Goal: Obtain resource: Download file/media

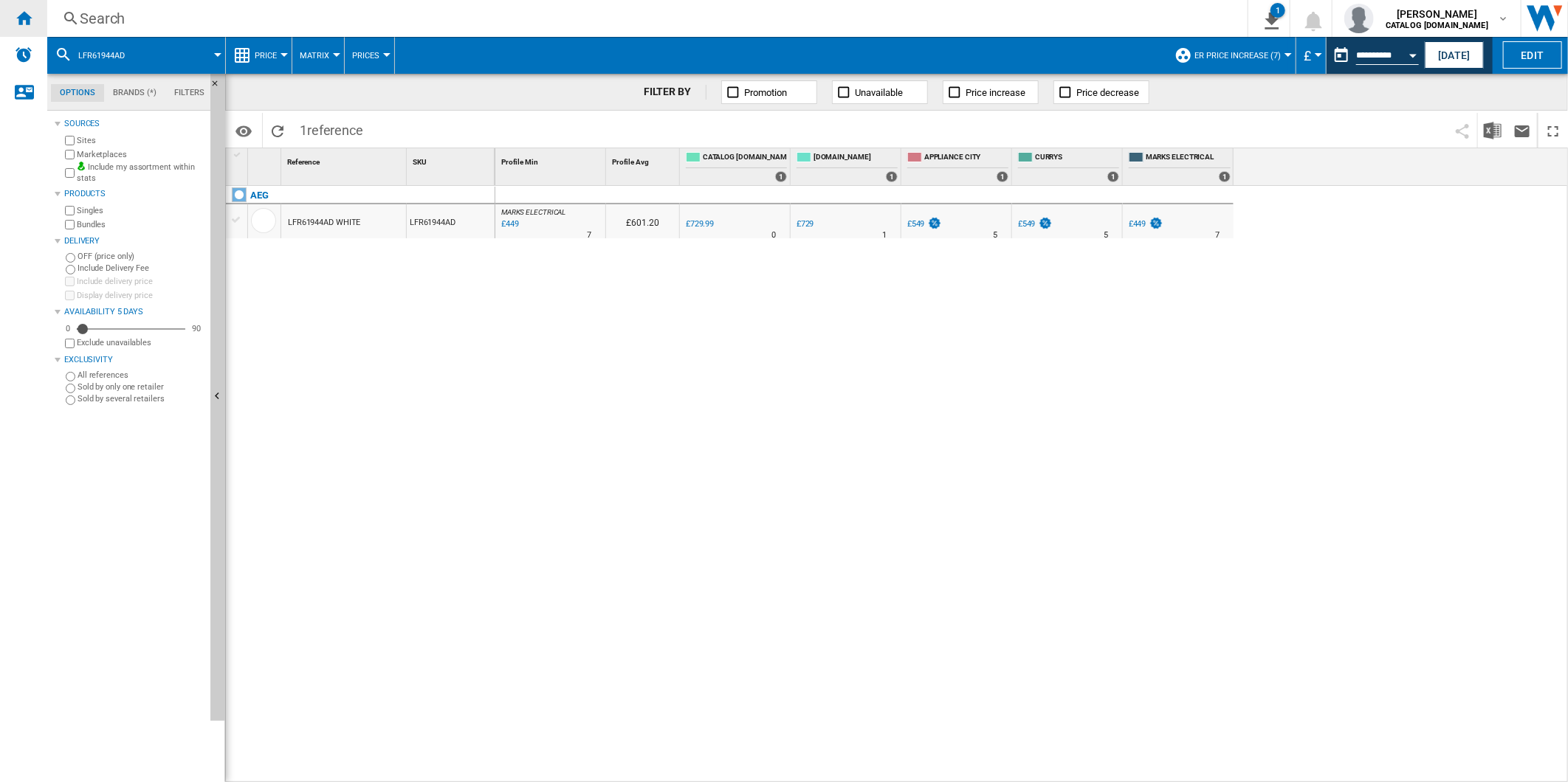
click at [23, 12] on ng-md-icon "Home" at bounding box center [23, 17] width 17 height 17
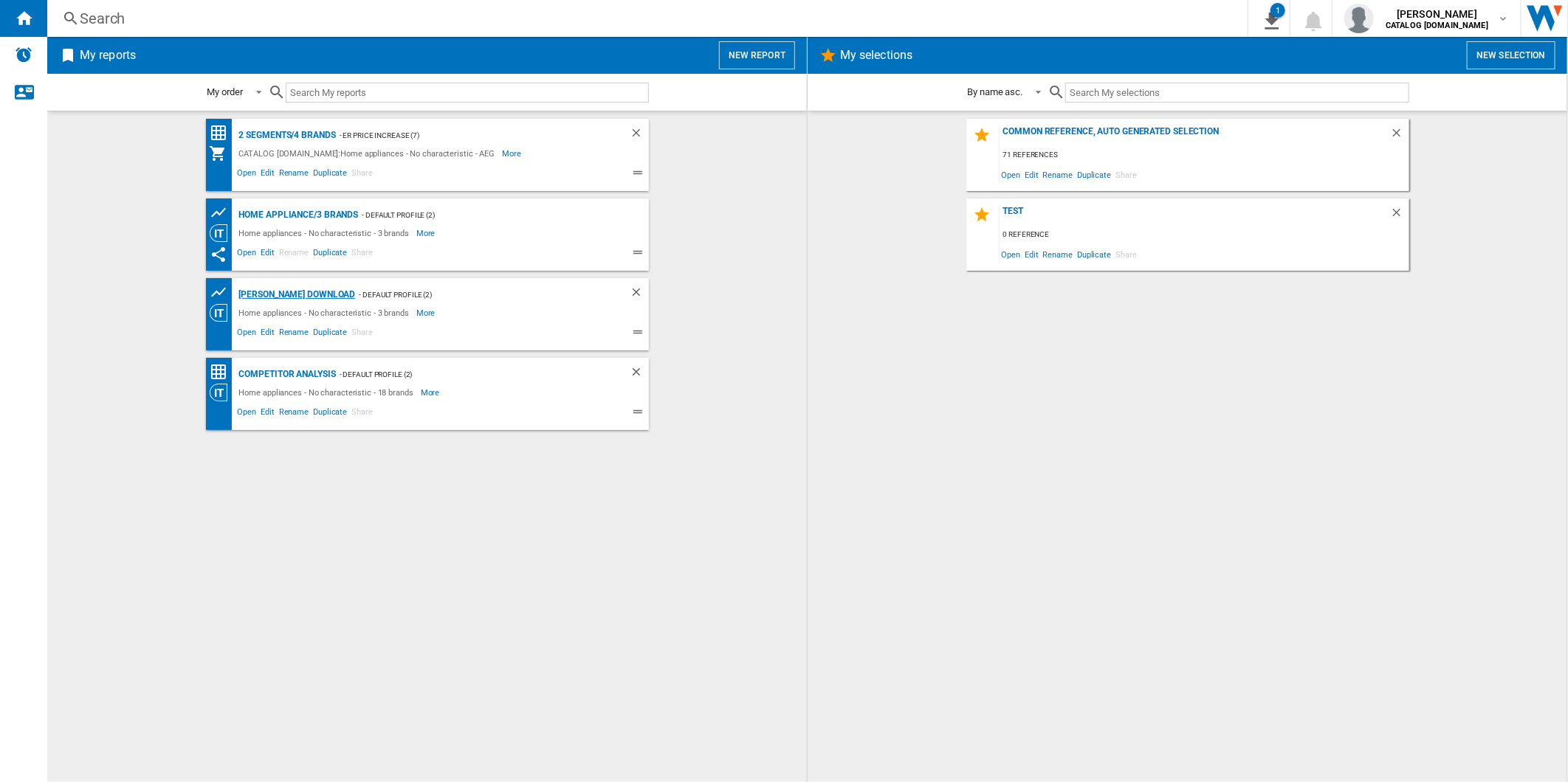
click at [280, 291] on div "[PERSON_NAME] Download" at bounding box center [295, 294] width 120 height 18
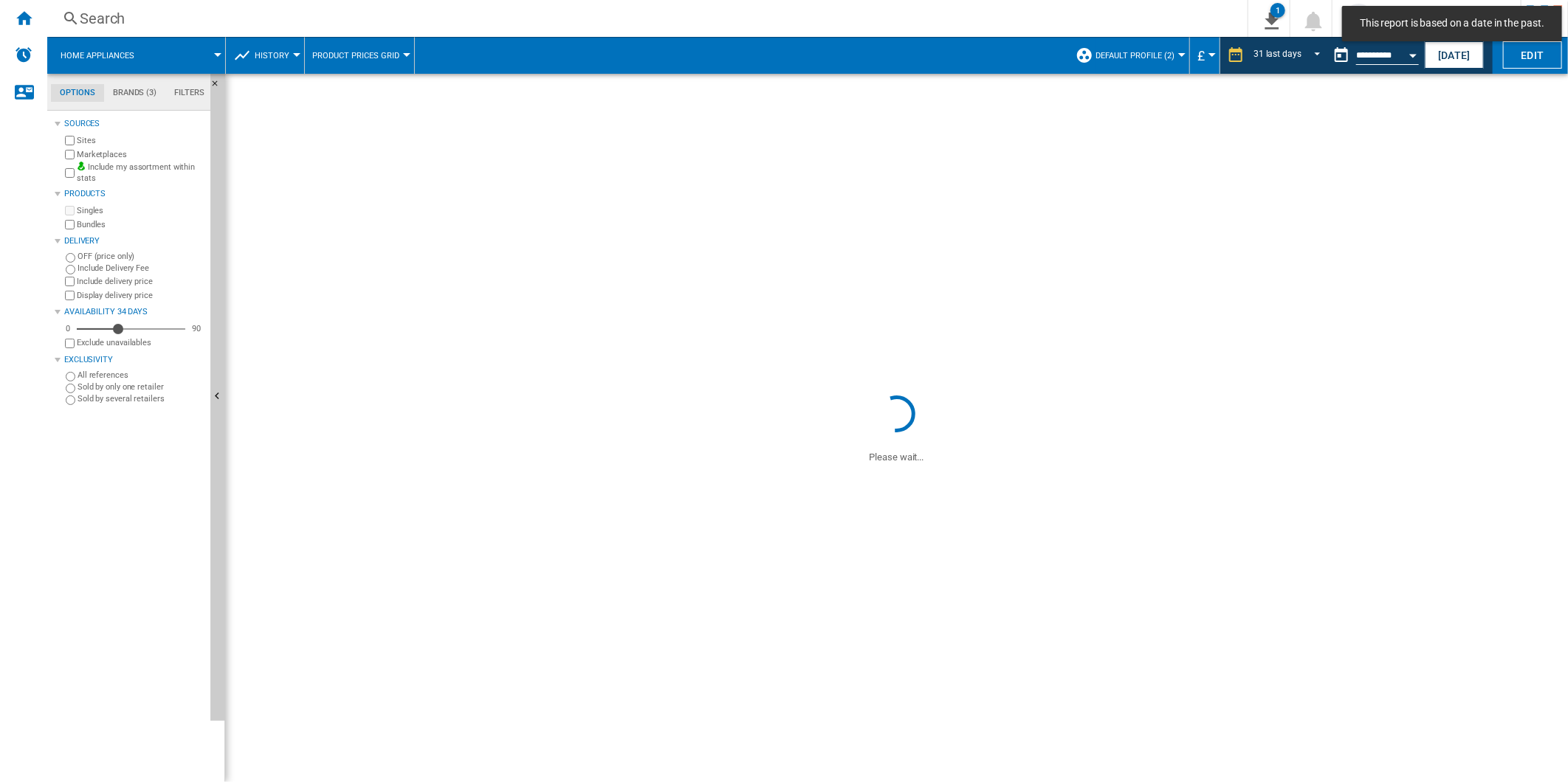
click at [1239, 51] on ng-md-icon at bounding box center [1236, 54] width 17 height 17
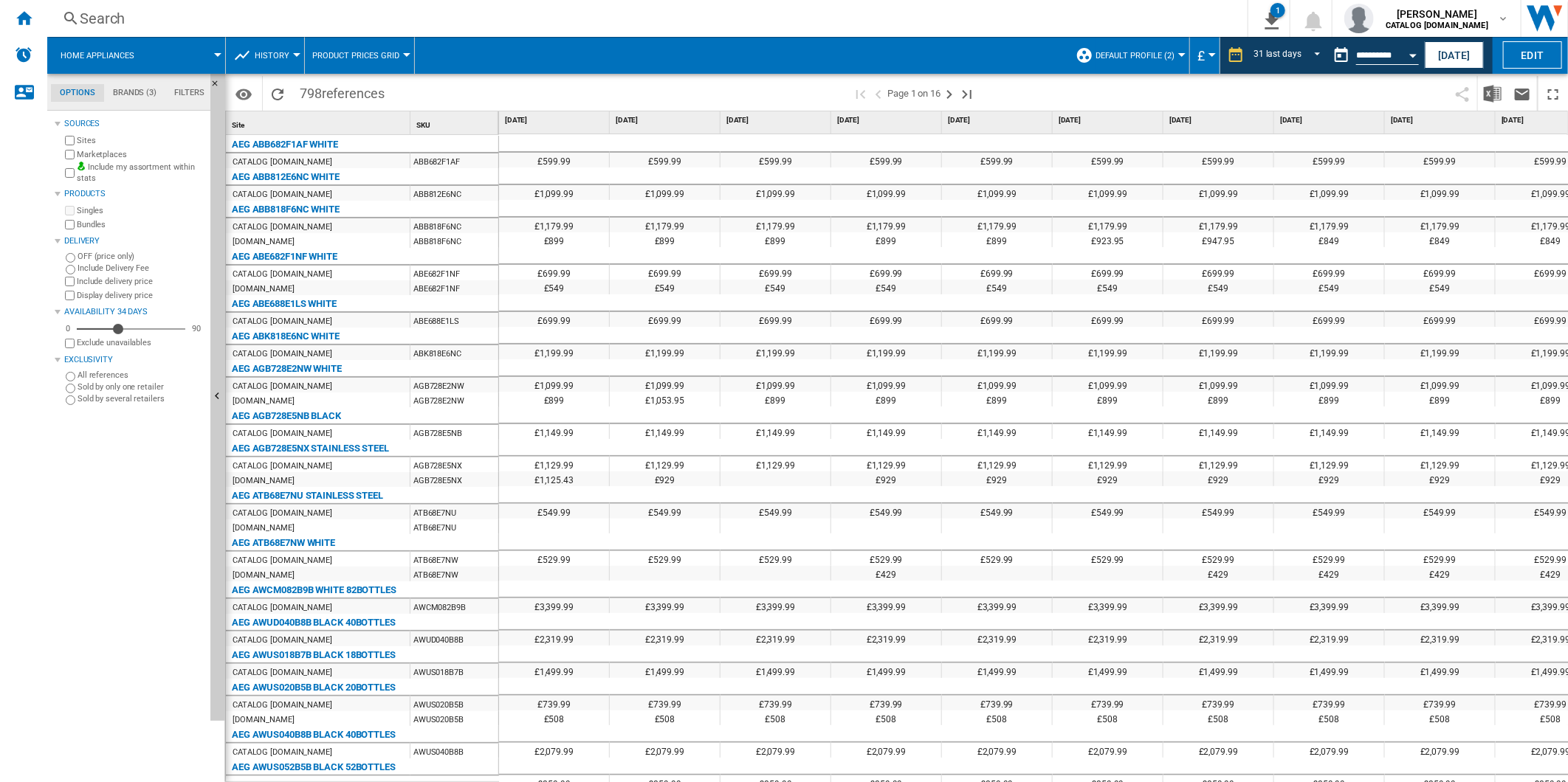
click at [1471, 53] on button "[DATE]" at bounding box center [1455, 55] width 59 height 27
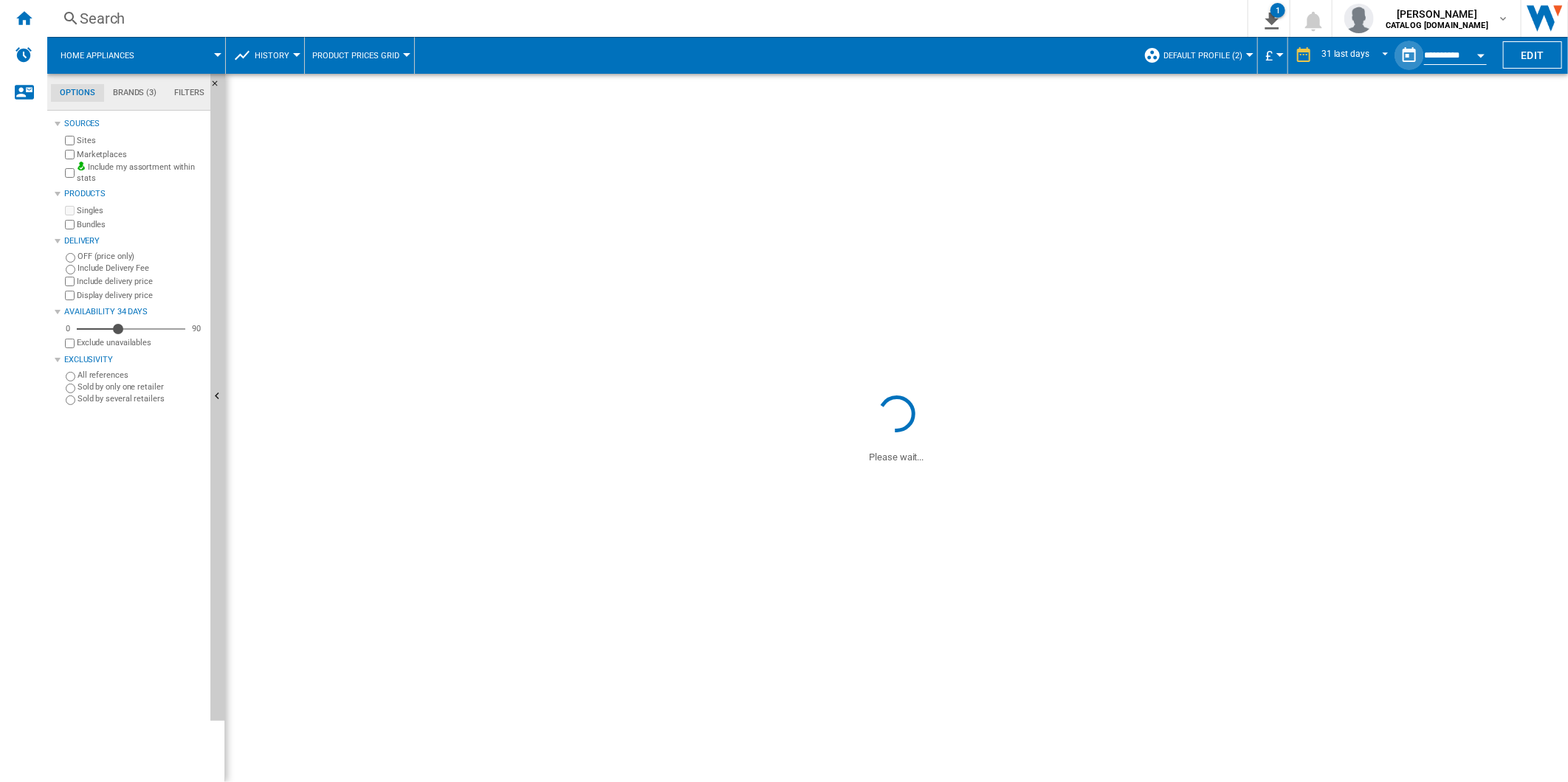
click at [1408, 54] on button "button" at bounding box center [1409, 55] width 29 height 29
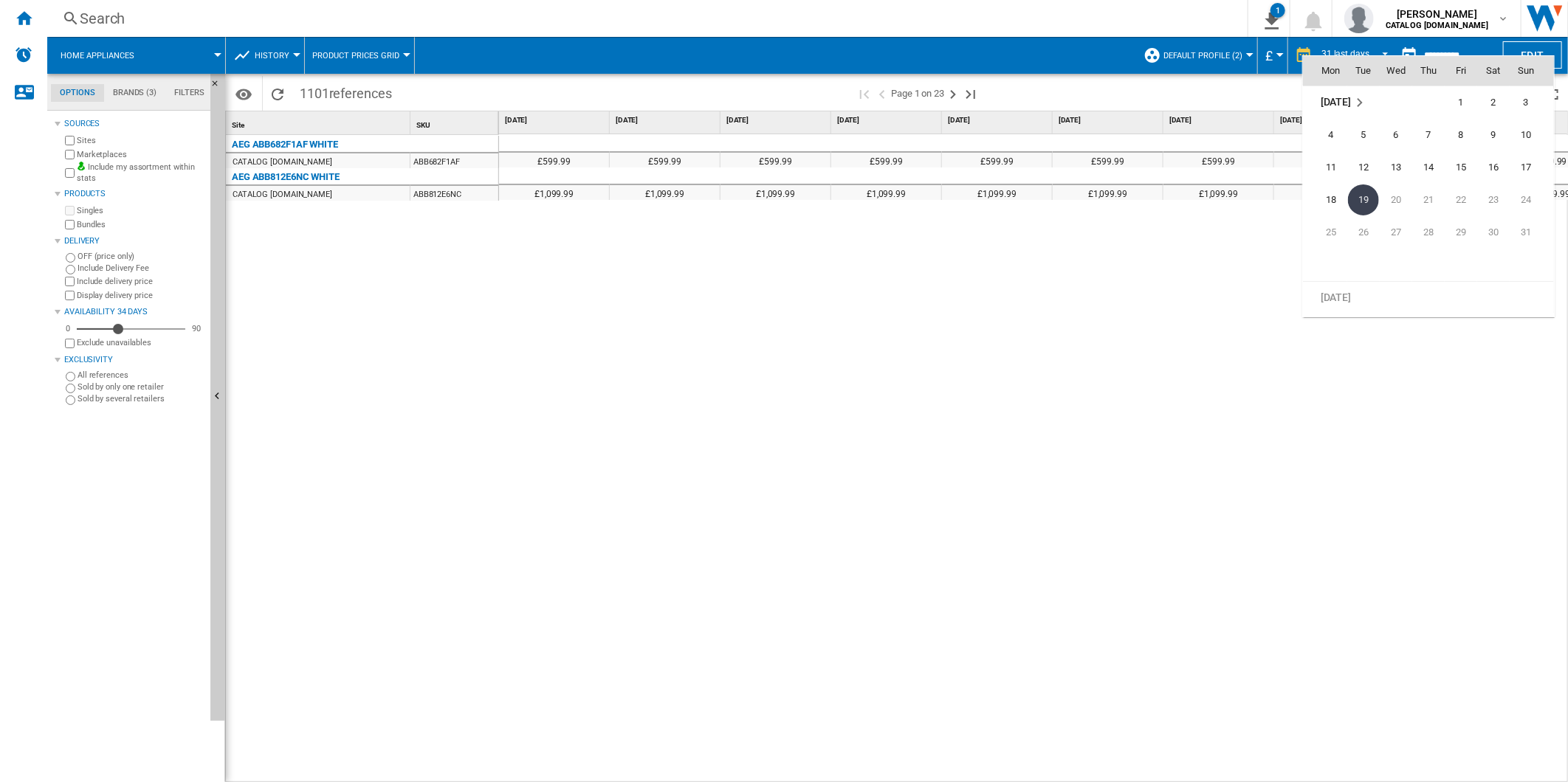
click at [1364, 99] on md-icon "August 2025" at bounding box center [1360, 102] width 17 height 17
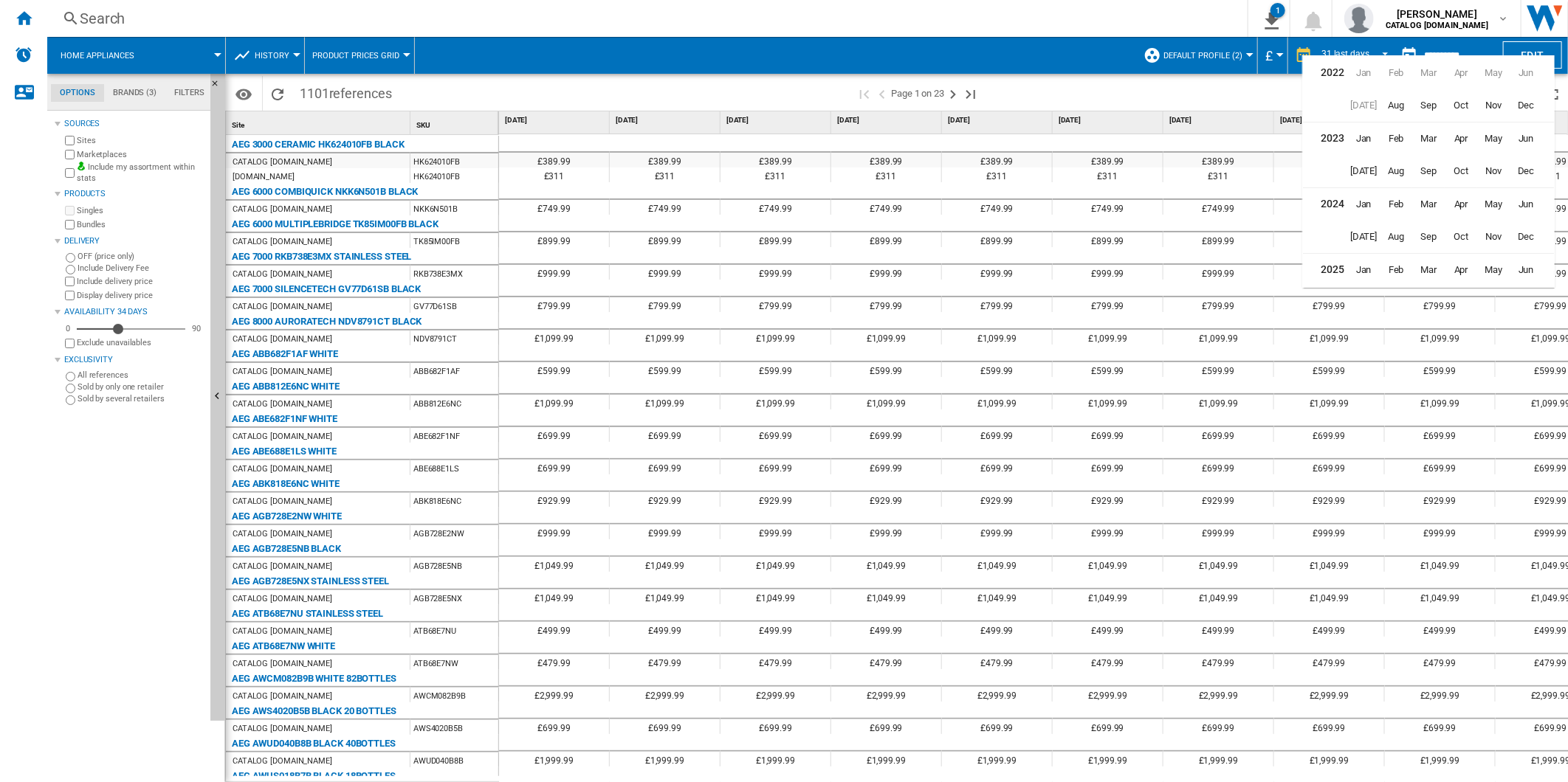
scroll to position [35, 0]
click at [1526, 235] on span "Jun" at bounding box center [1526, 234] width 29 height 29
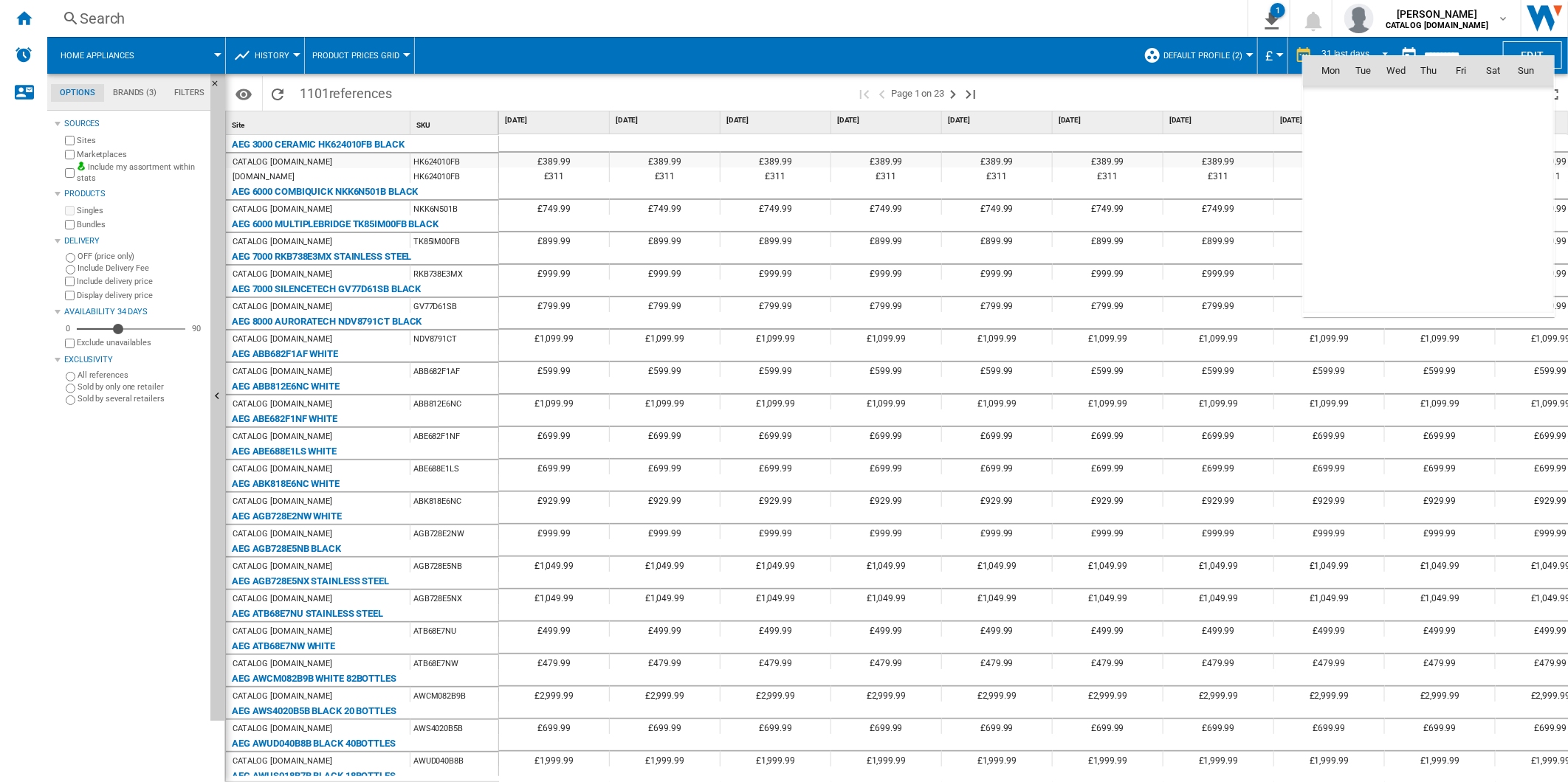
scroll to position [6648, 0]
click at [1351, 300] on md-icon "July 2025" at bounding box center [1360, 297] width 17 height 17
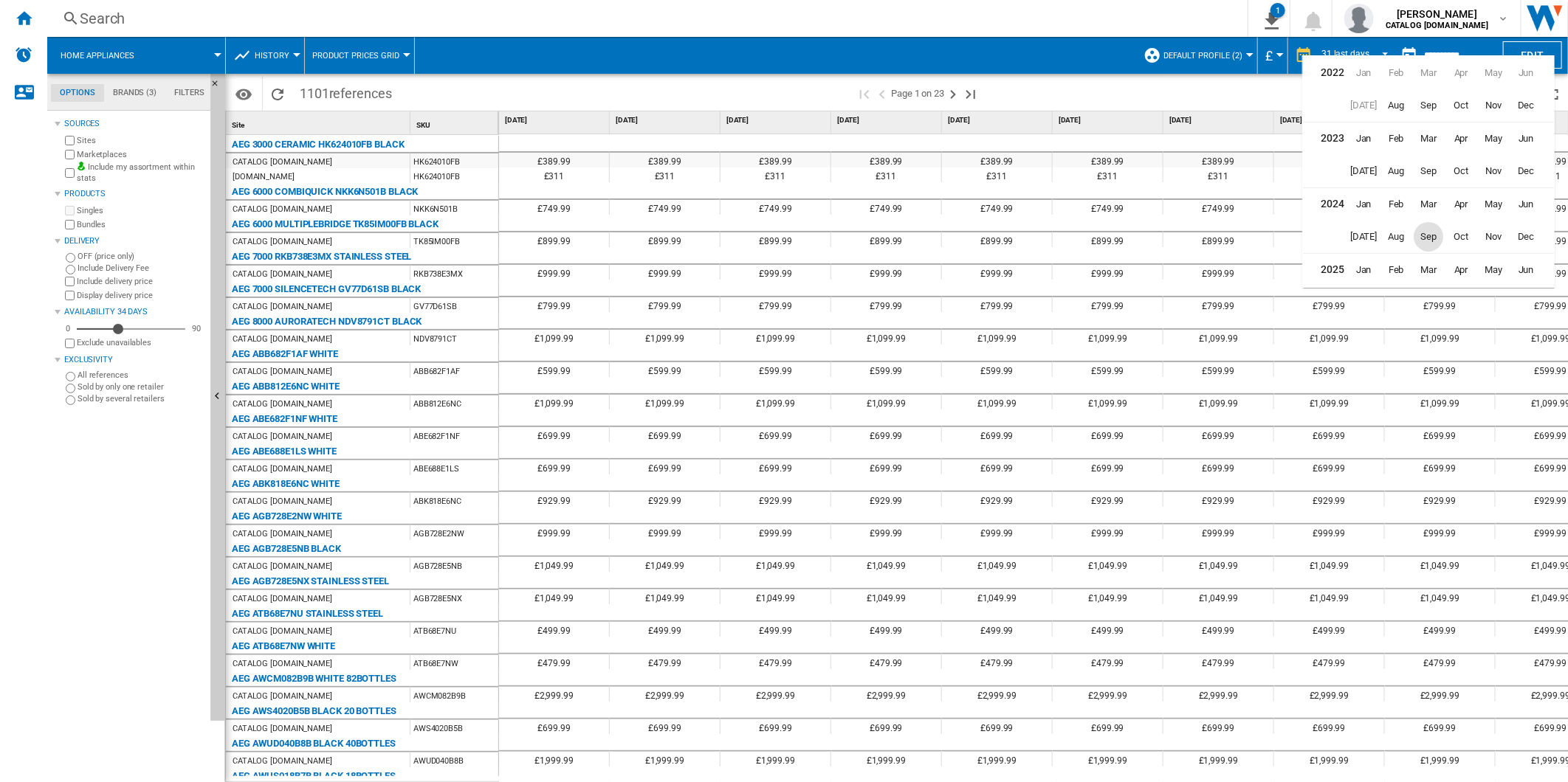
scroll to position [35, 0]
click at [1372, 266] on span "[DATE]" at bounding box center [1363, 266] width 29 height 29
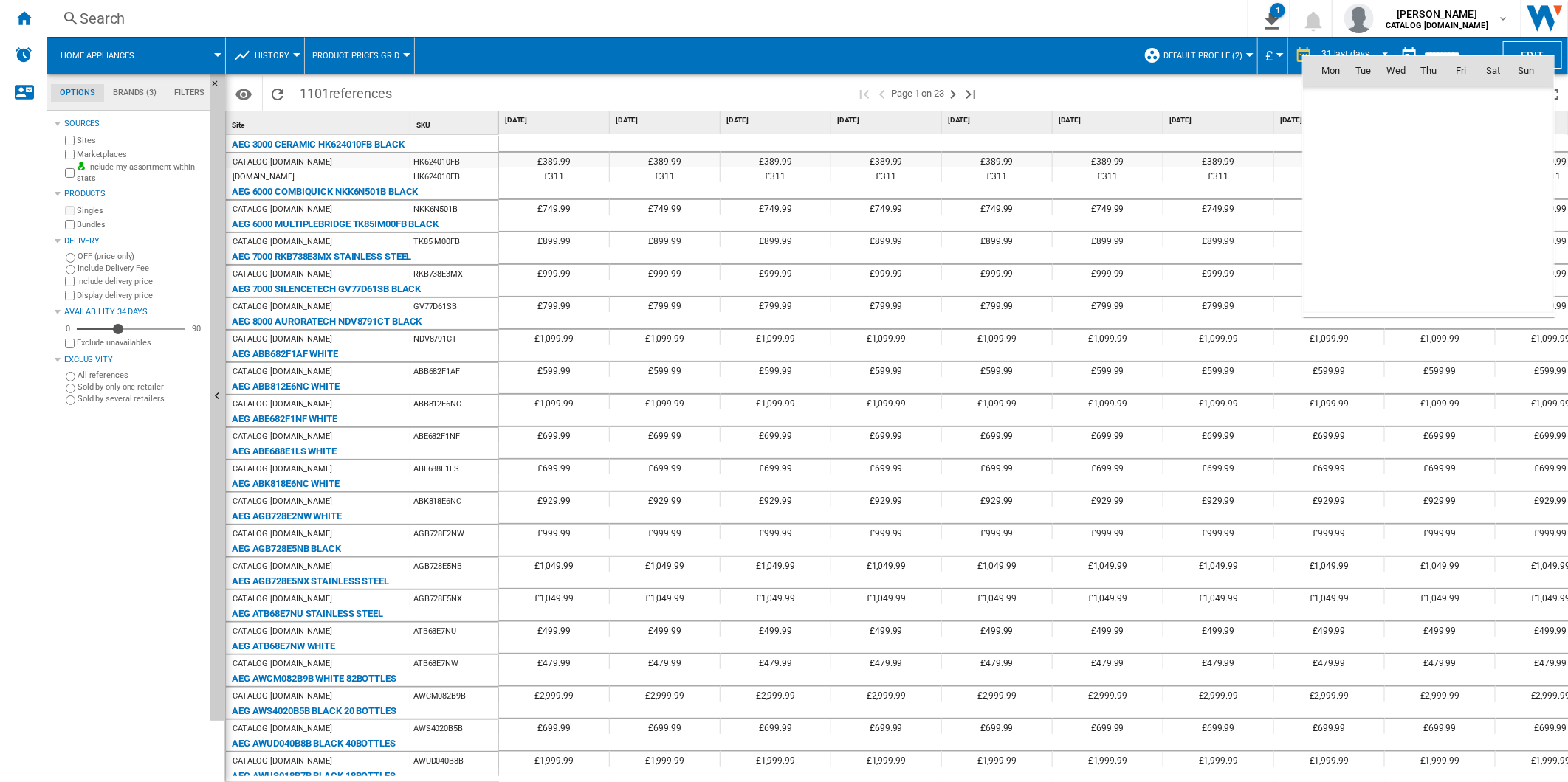
scroll to position [6843, 0]
click at [1360, 134] on span "1" at bounding box center [1363, 134] width 29 height 29
type input "**********"
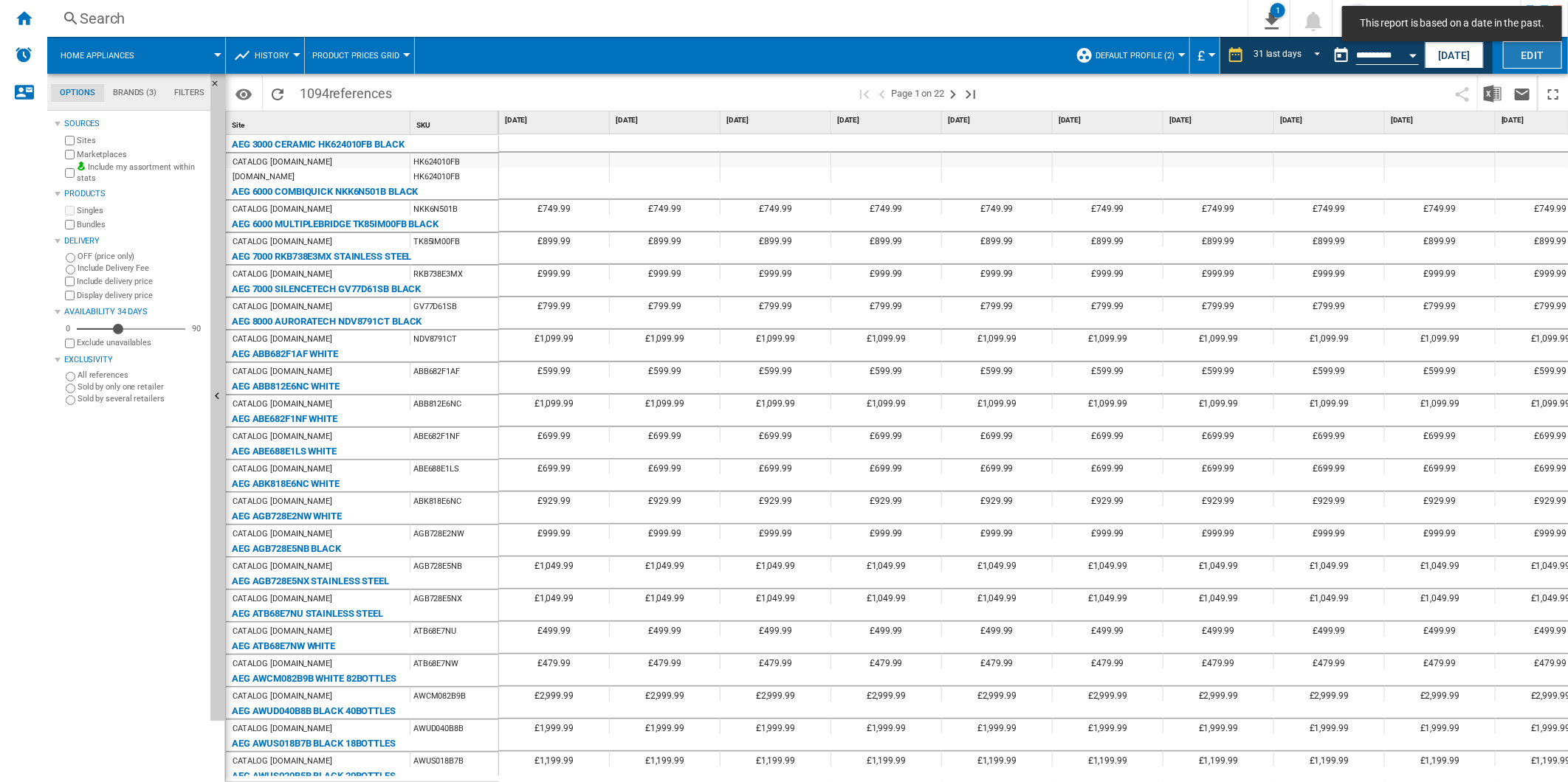
click at [1523, 52] on button "Edit" at bounding box center [1533, 55] width 59 height 27
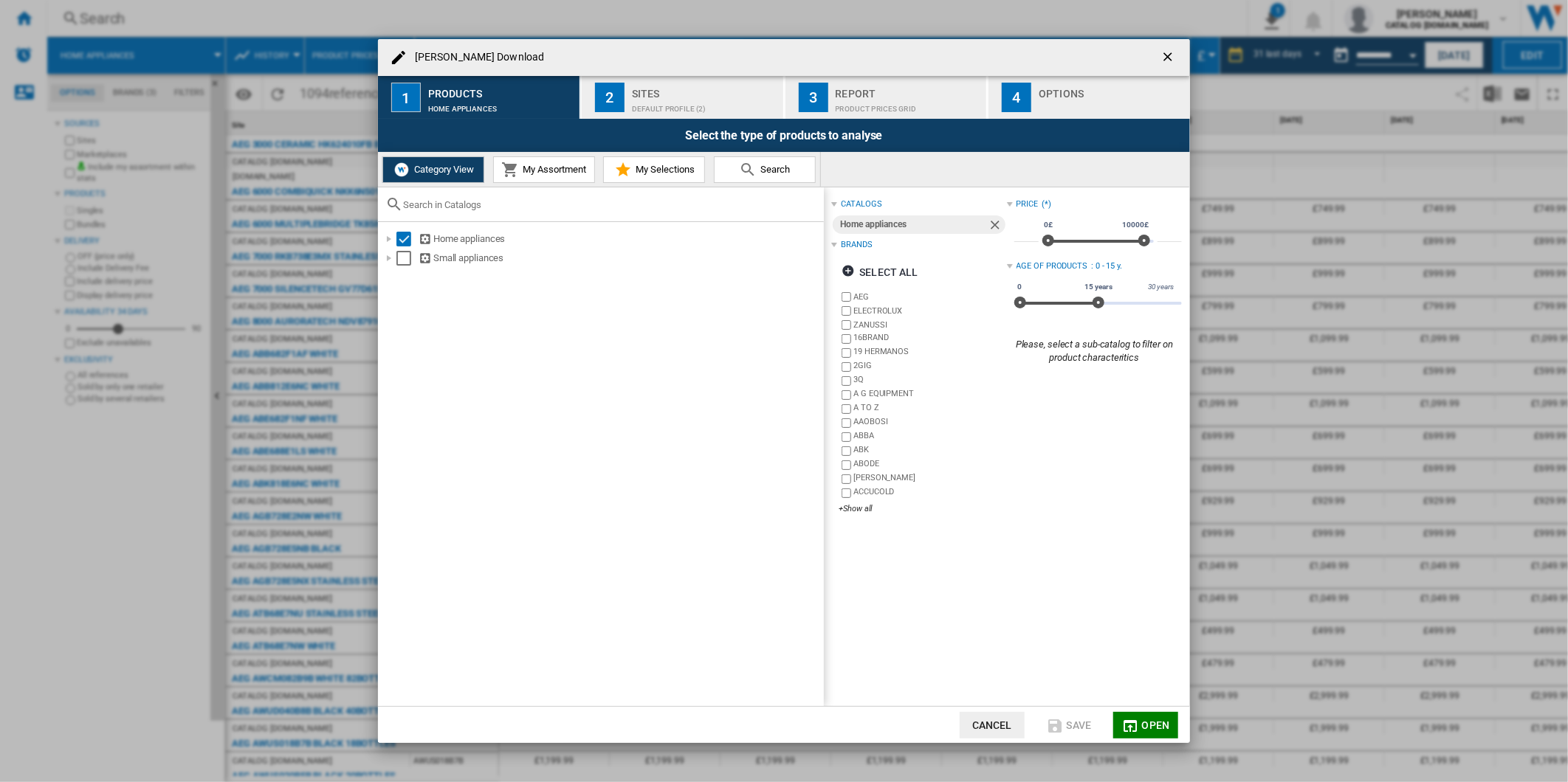
click at [660, 106] on div "Default profile (2)" at bounding box center [705, 105] width 146 height 16
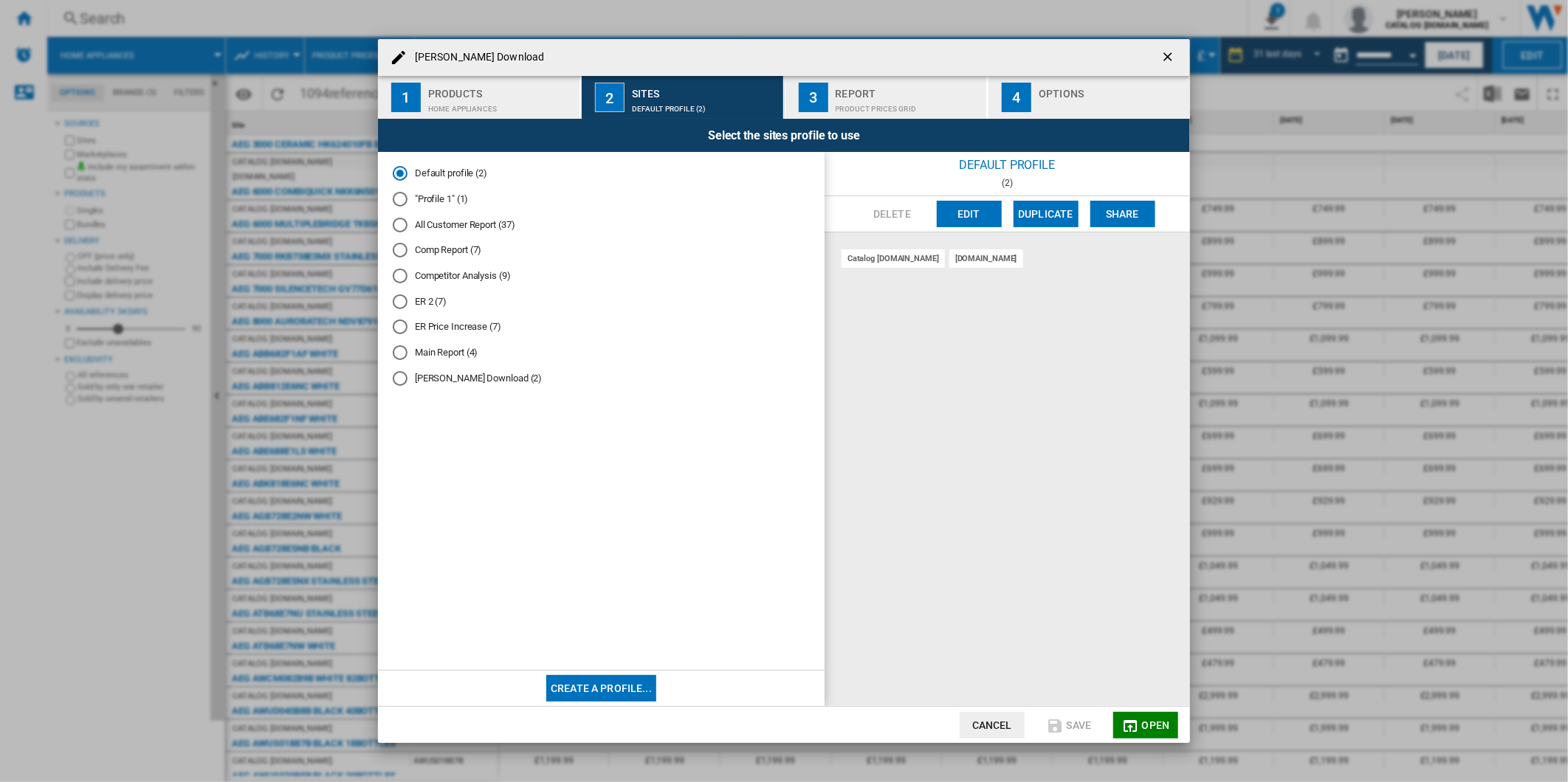
click at [562, 92] on div "Products" at bounding box center [501, 89] width 146 height 16
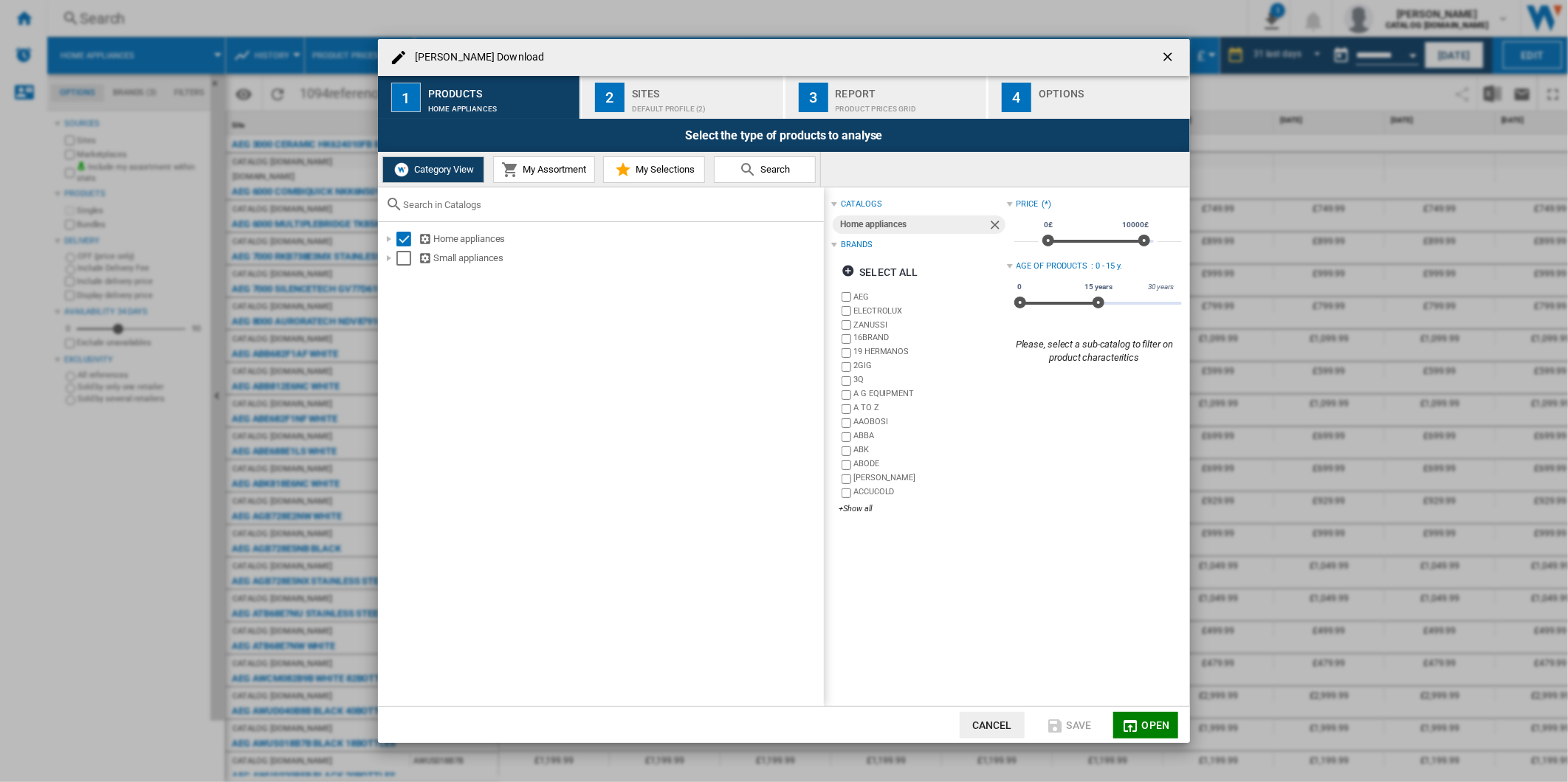
click at [628, 91] on button "2 Sites Default profile (2)" at bounding box center [683, 97] width 203 height 43
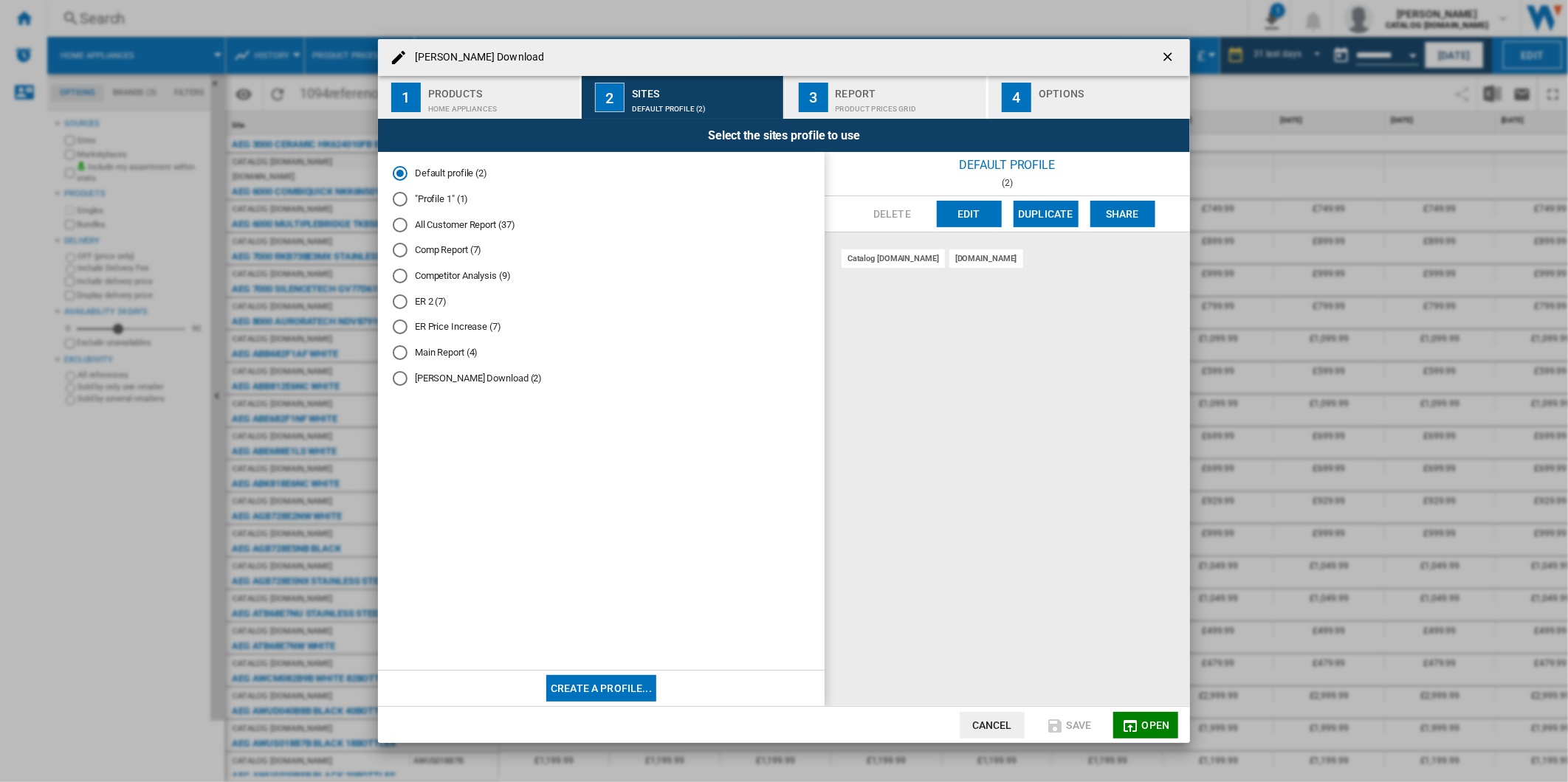
click at [962, 214] on button "Edit" at bounding box center [969, 214] width 65 height 26
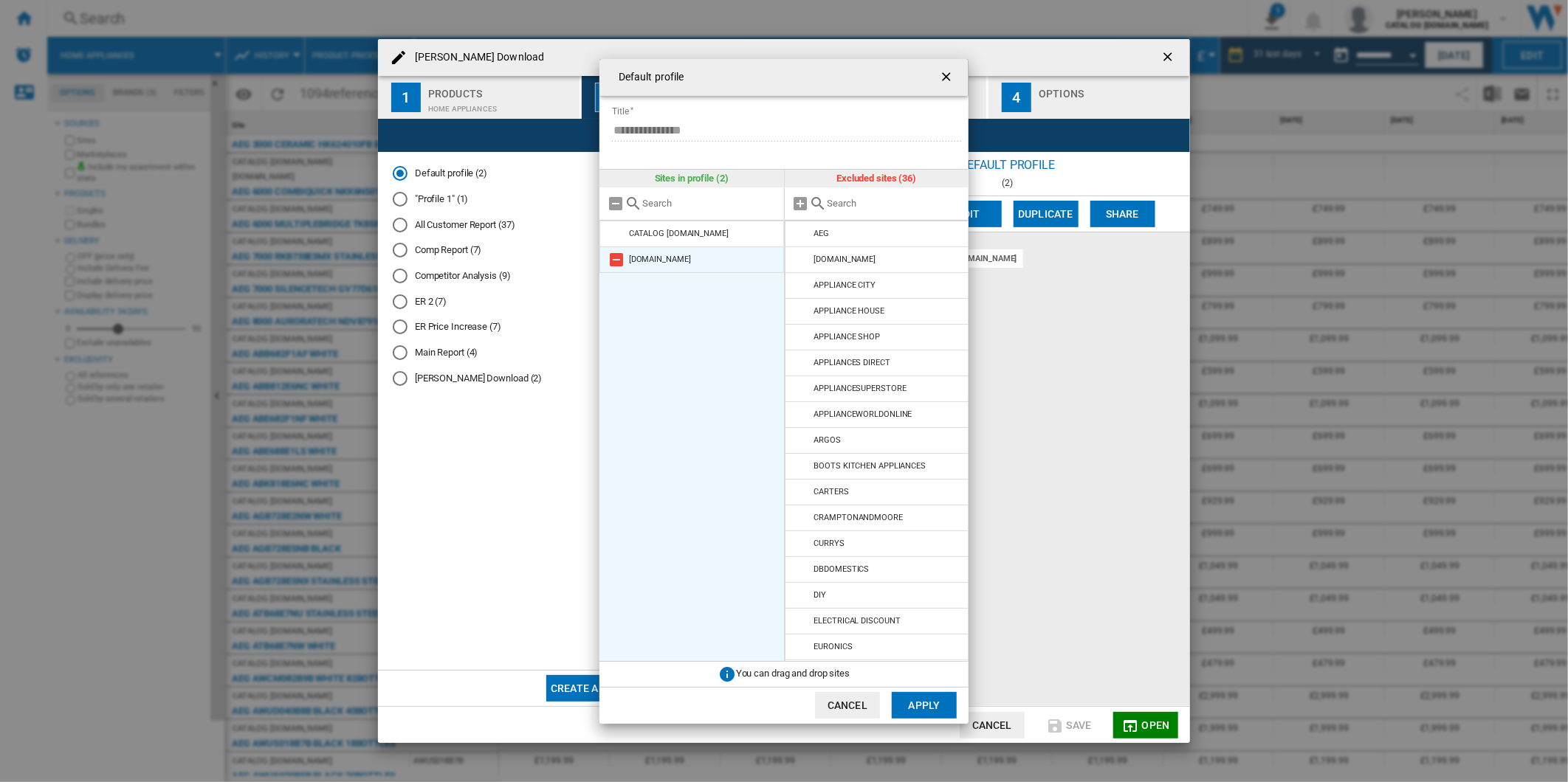
click at [618, 260] on md-icon "Default profile ..." at bounding box center [616, 259] width 17 height 17
click at [801, 282] on md-icon "Default profile ..." at bounding box center [801, 285] width 17 height 17
click at [800, 359] on md-icon "Default profile ..." at bounding box center [801, 362] width 17 height 17
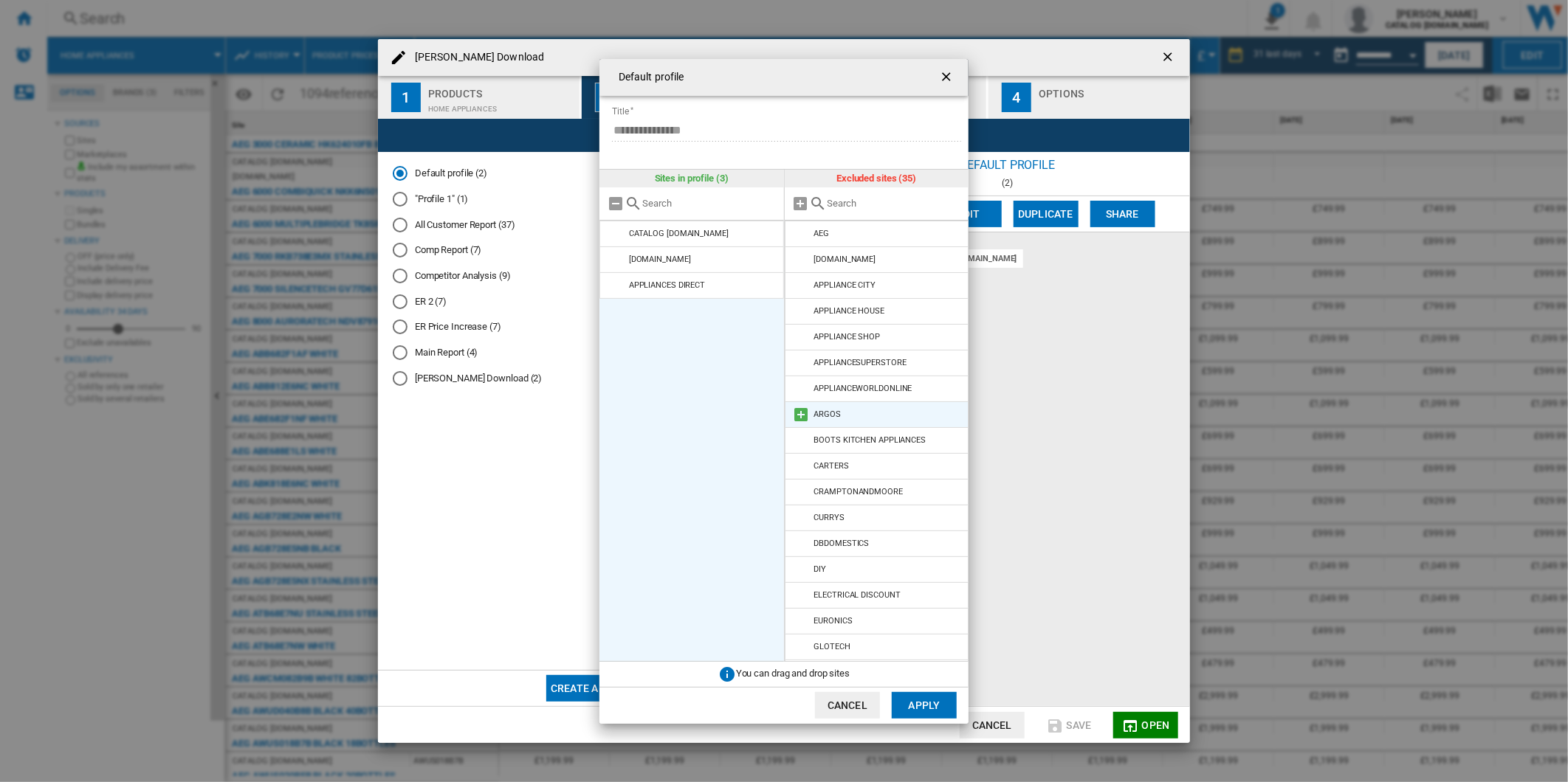
click at [801, 414] on md-icon "Default profile ..." at bounding box center [801, 414] width 17 height 17
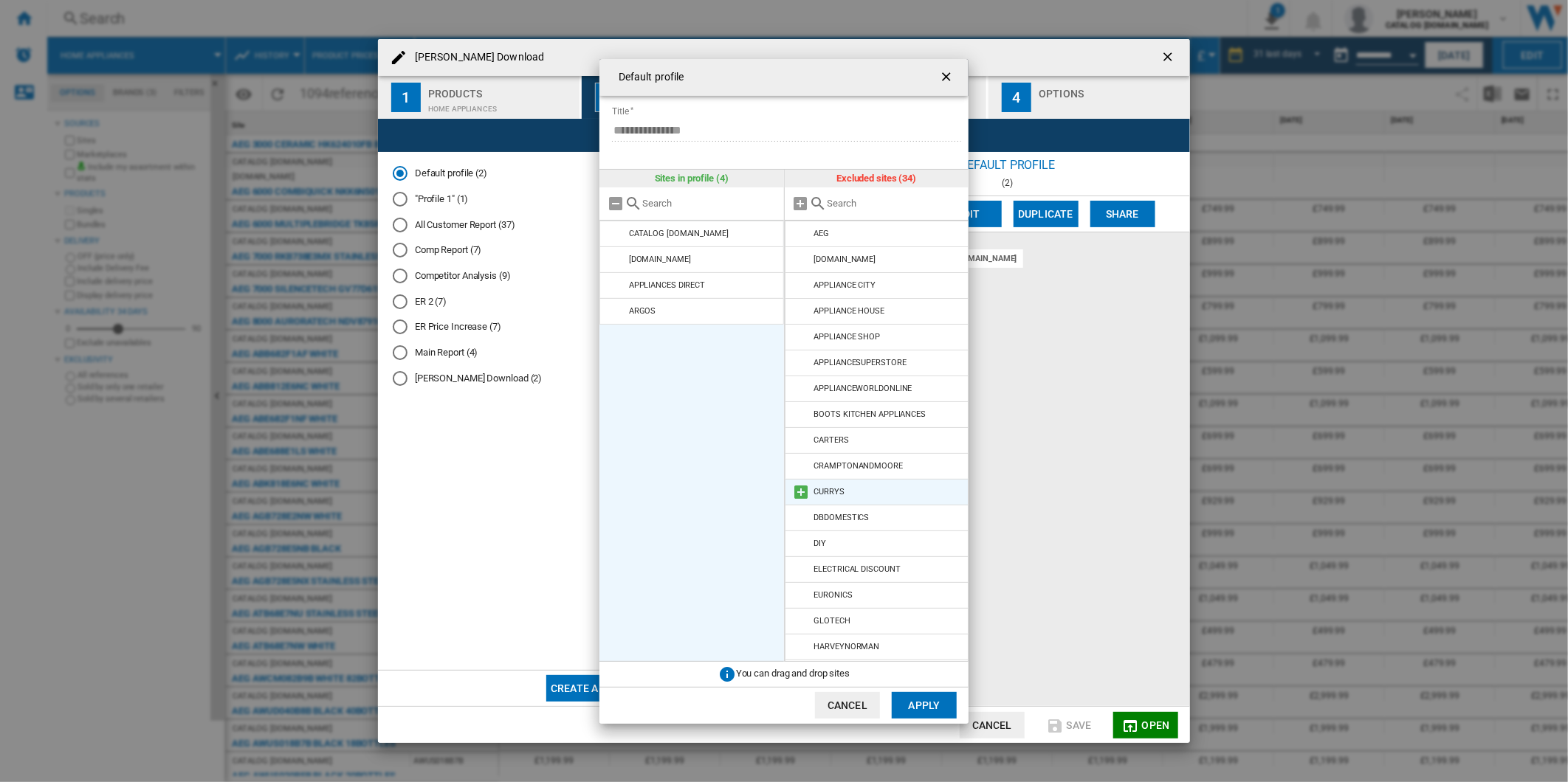
click at [800, 491] on md-icon "Default profile ..." at bounding box center [801, 491] width 17 height 17
click at [800, 568] on md-icon "Default profile ..." at bounding box center [801, 569] width 17 height 17
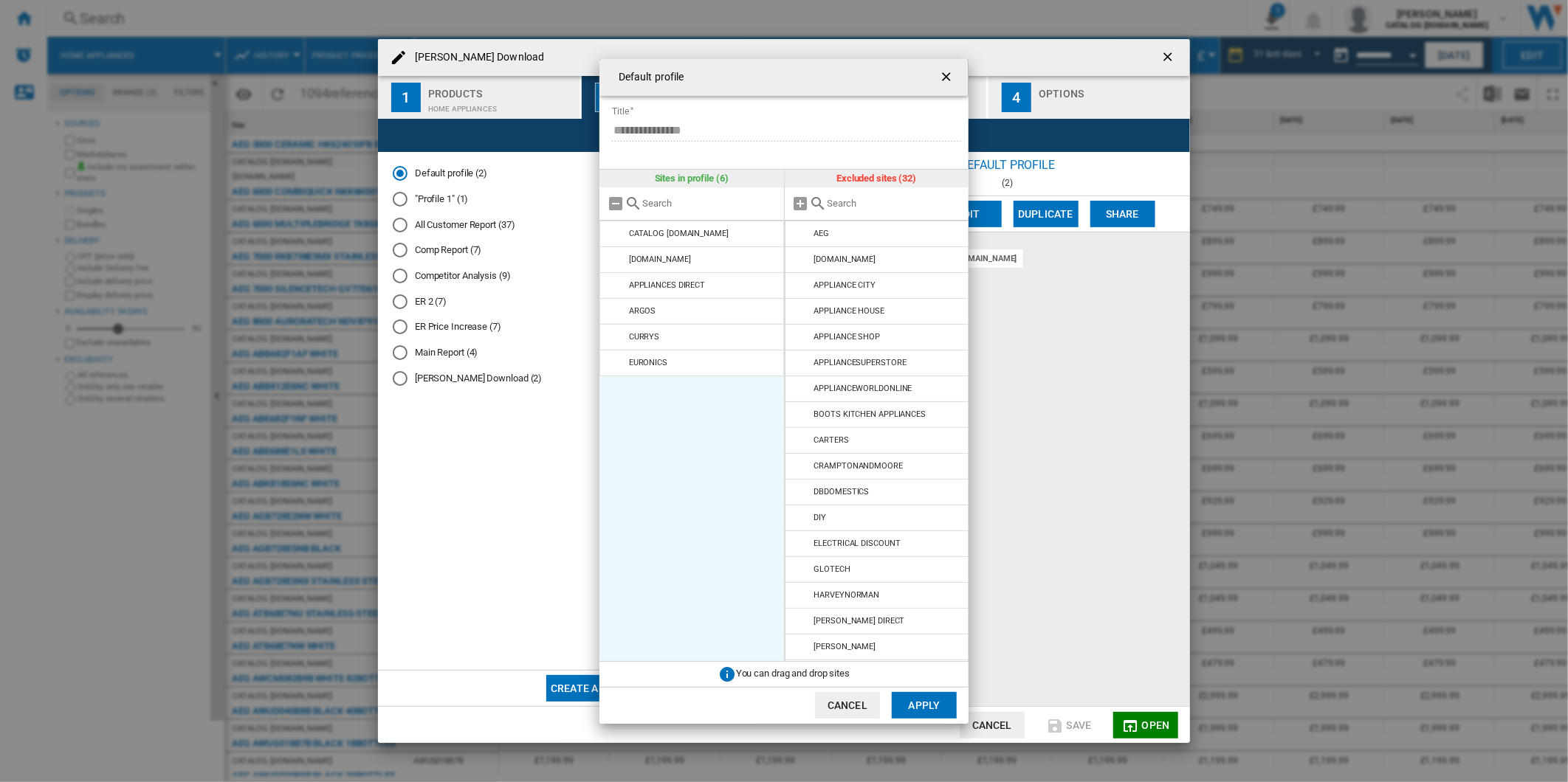
drag, startPoint x: 968, startPoint y: 416, endPoint x: 962, endPoint y: 446, distance: 30.6
click at [962, 446] on ul "AEG [DOMAIN_NAME] [GEOGRAPHIC_DATA] [GEOGRAPHIC_DATA] APPLIANCE SHOP APPLIANCES…" at bounding box center [877, 441] width 184 height 442
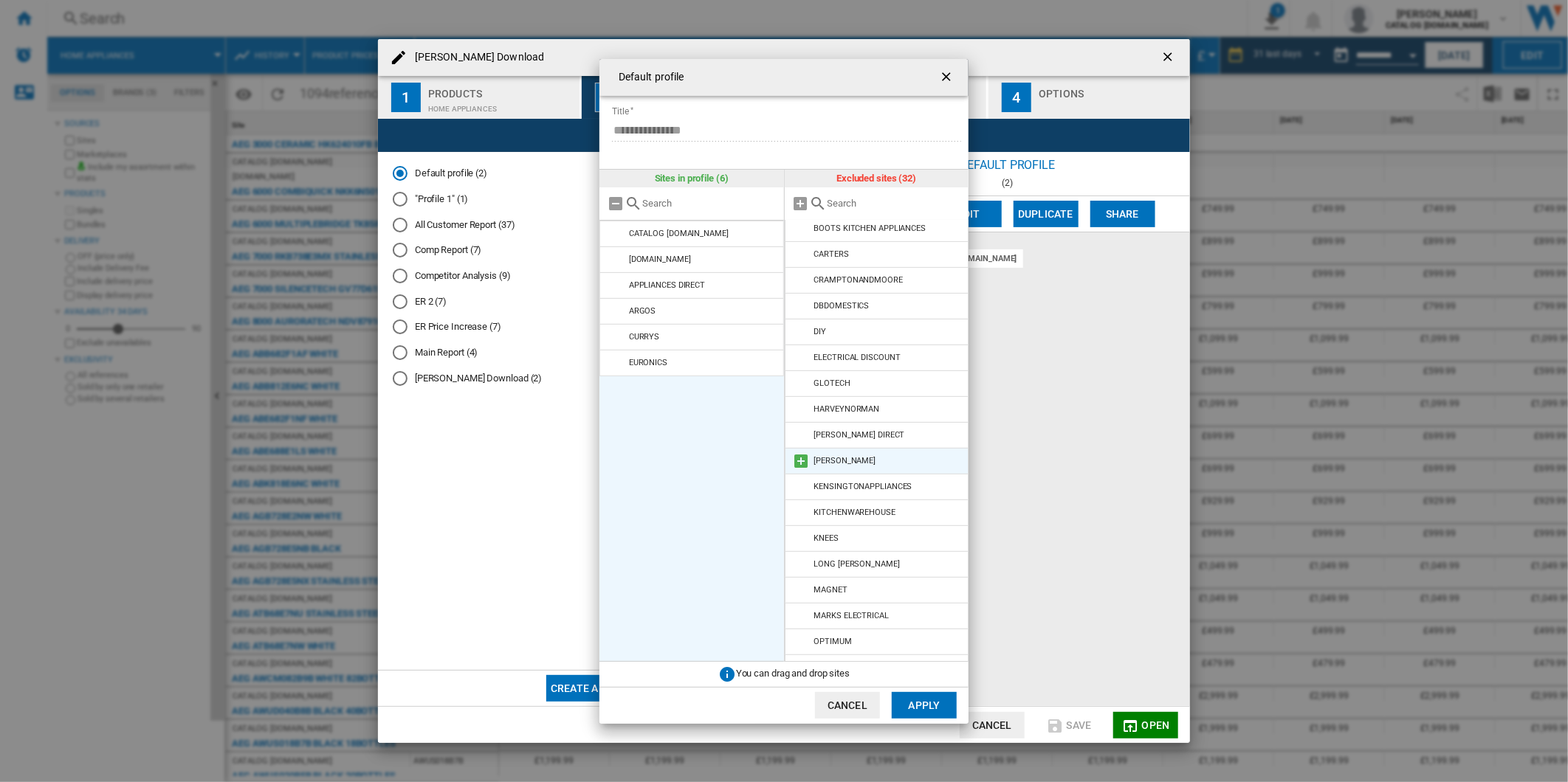
click at [806, 465] on md-icon "Default profile ..." at bounding box center [801, 460] width 17 height 17
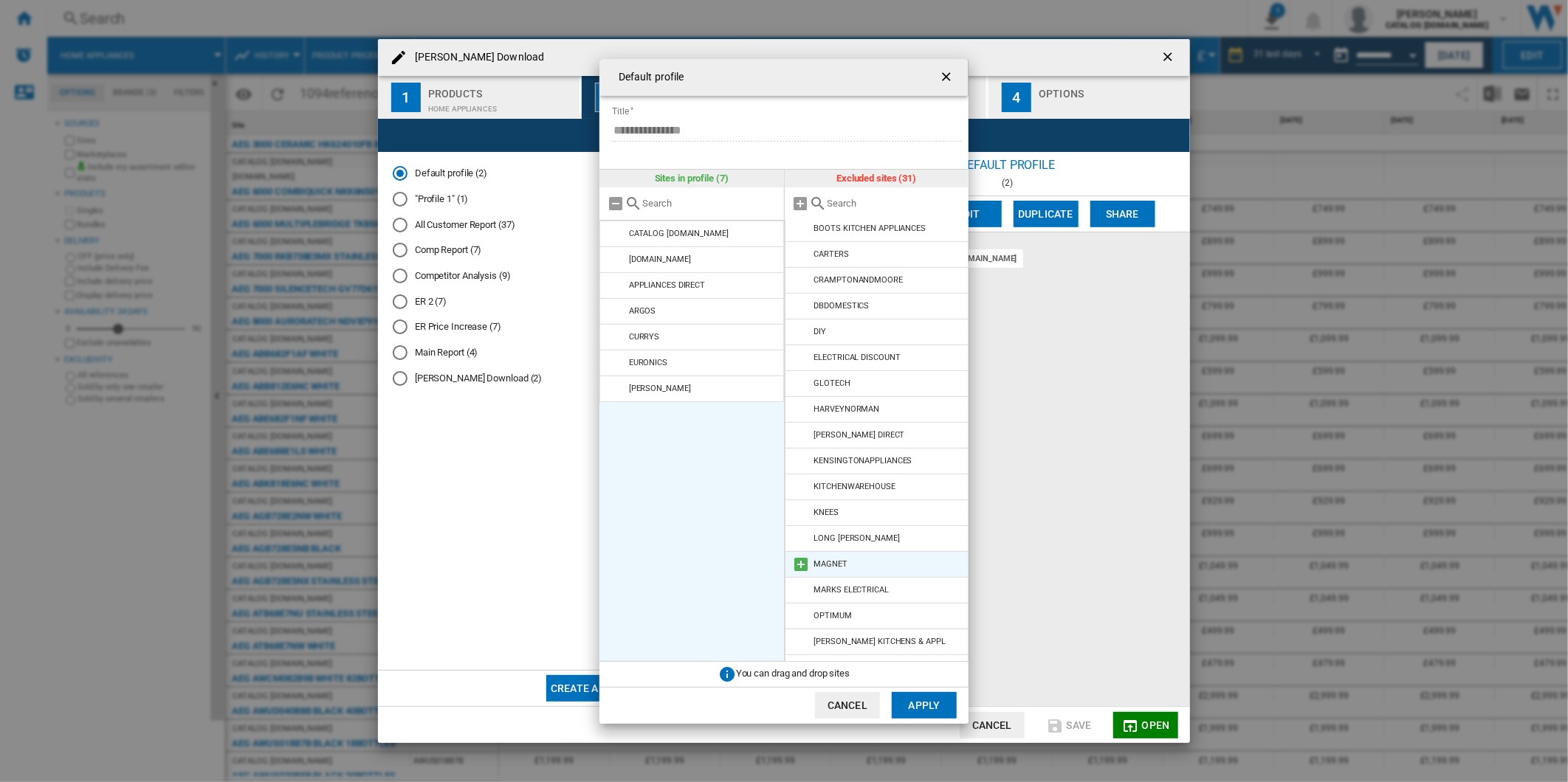
click at [796, 564] on md-icon "Default profile ..." at bounding box center [801, 564] width 17 height 17
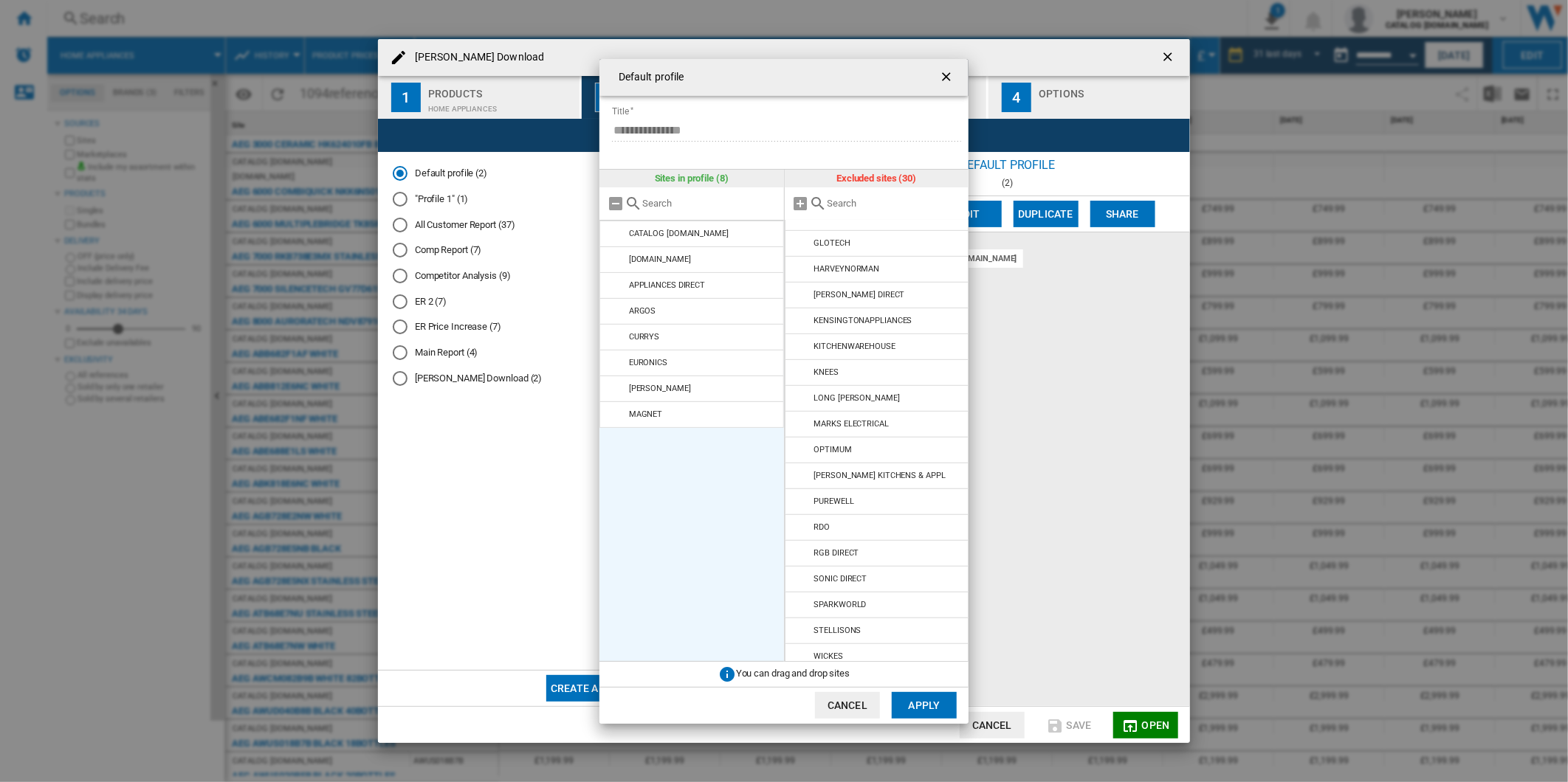
scroll to position [340, 0]
click at [801, 647] on md-icon "Default profile ..." at bounding box center [801, 647] width 17 height 17
click at [905, 719] on md-dialog-actions "Cancel Apply" at bounding box center [784, 705] width 369 height 37
click at [908, 713] on button "Apply" at bounding box center [924, 705] width 65 height 26
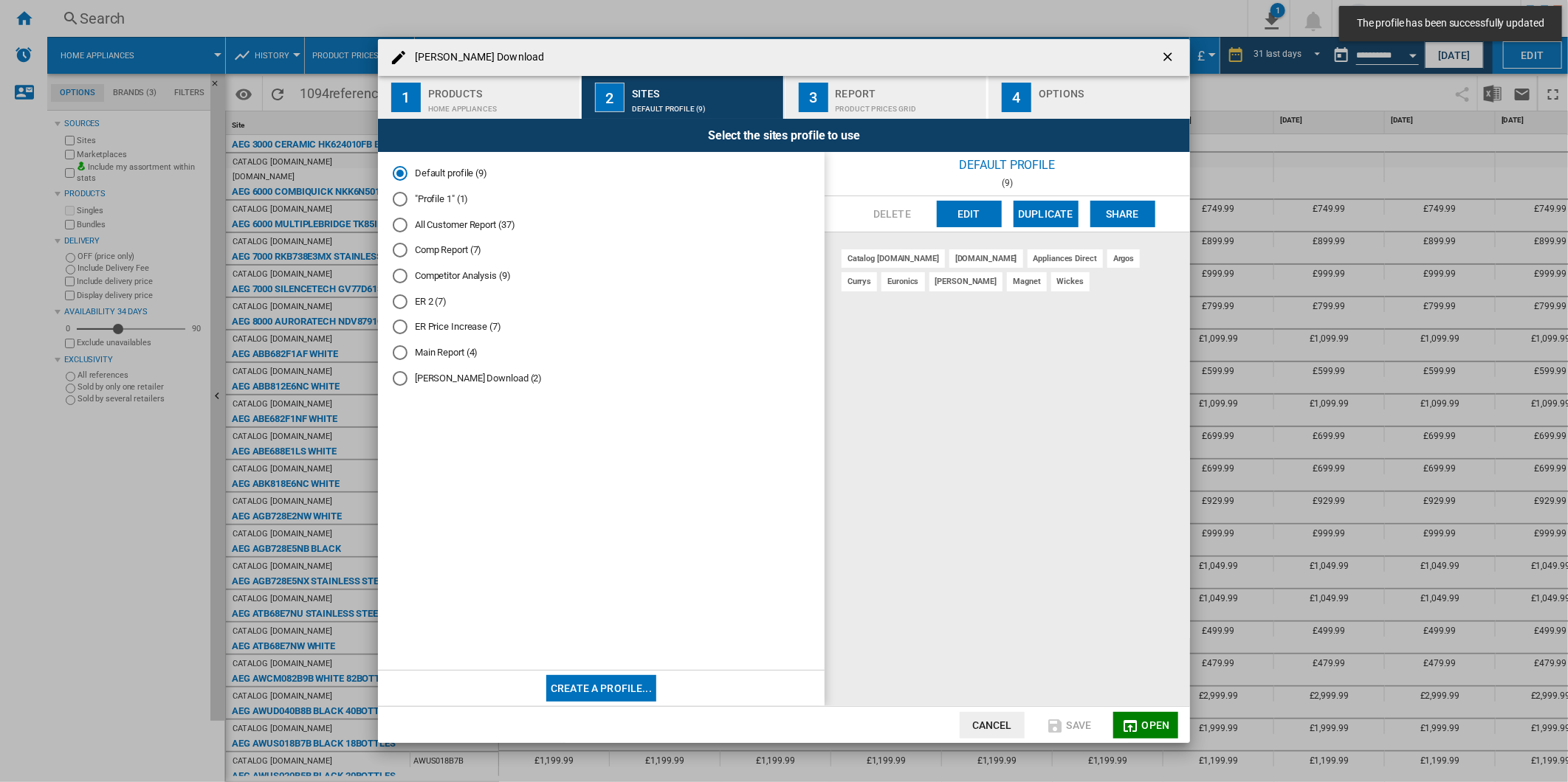
click at [831, 107] on button "3 Report Product prices grid" at bounding box center [887, 97] width 203 height 43
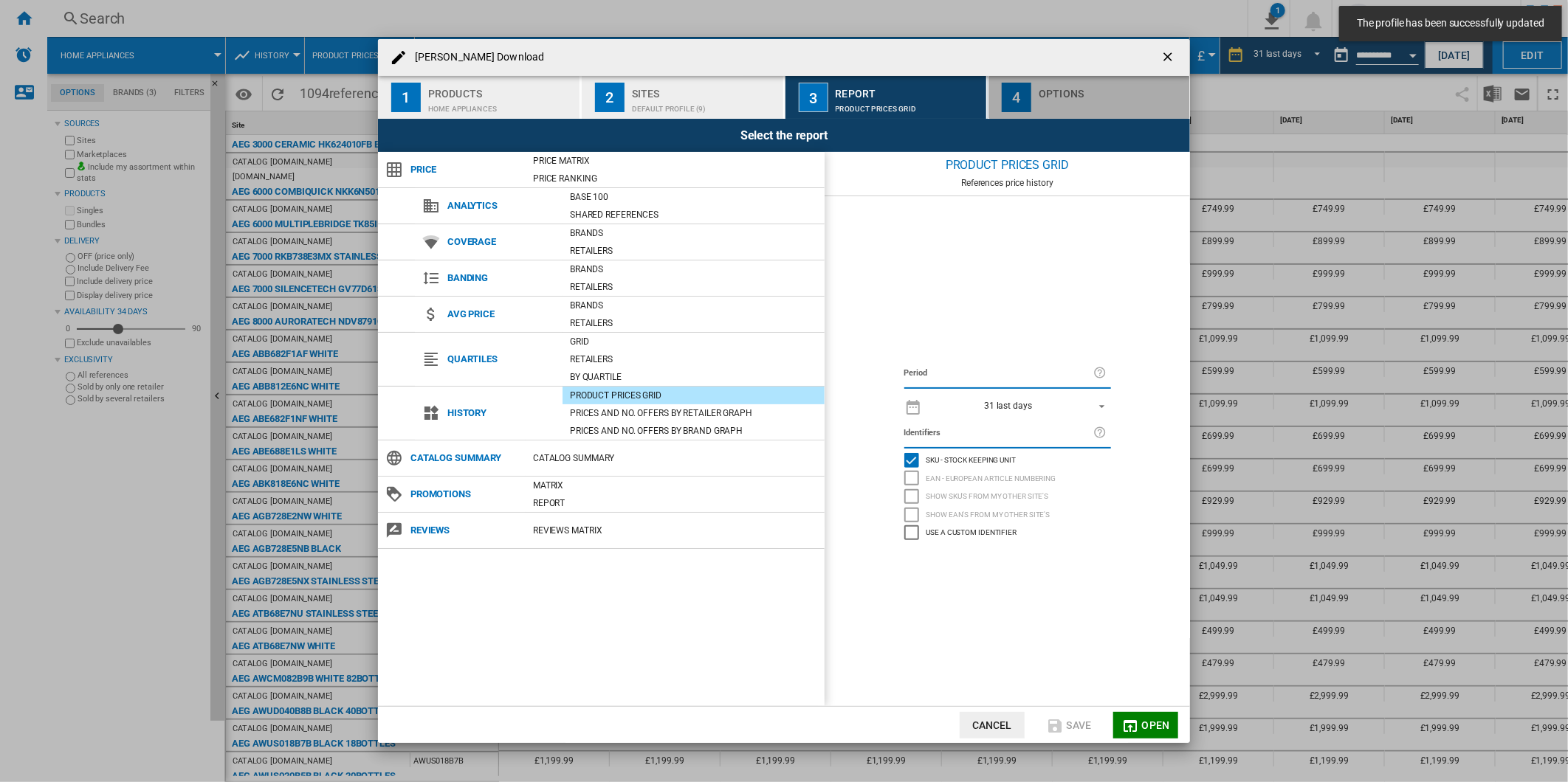
click at [1057, 101] on div "Wren Download ..." at bounding box center [1111, 105] width 146 height 16
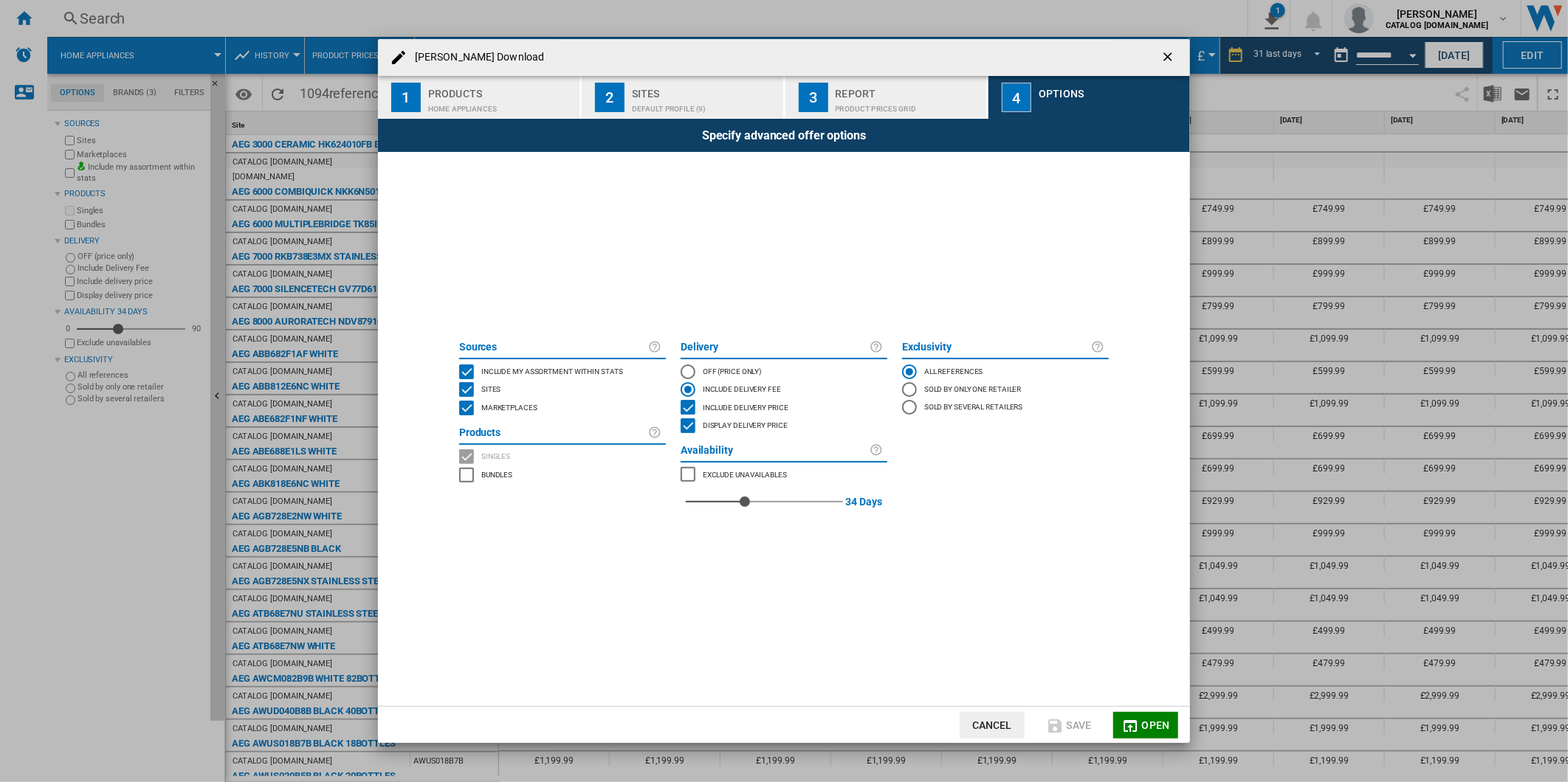
click at [1176, 725] on button "Open" at bounding box center [1146, 725] width 65 height 26
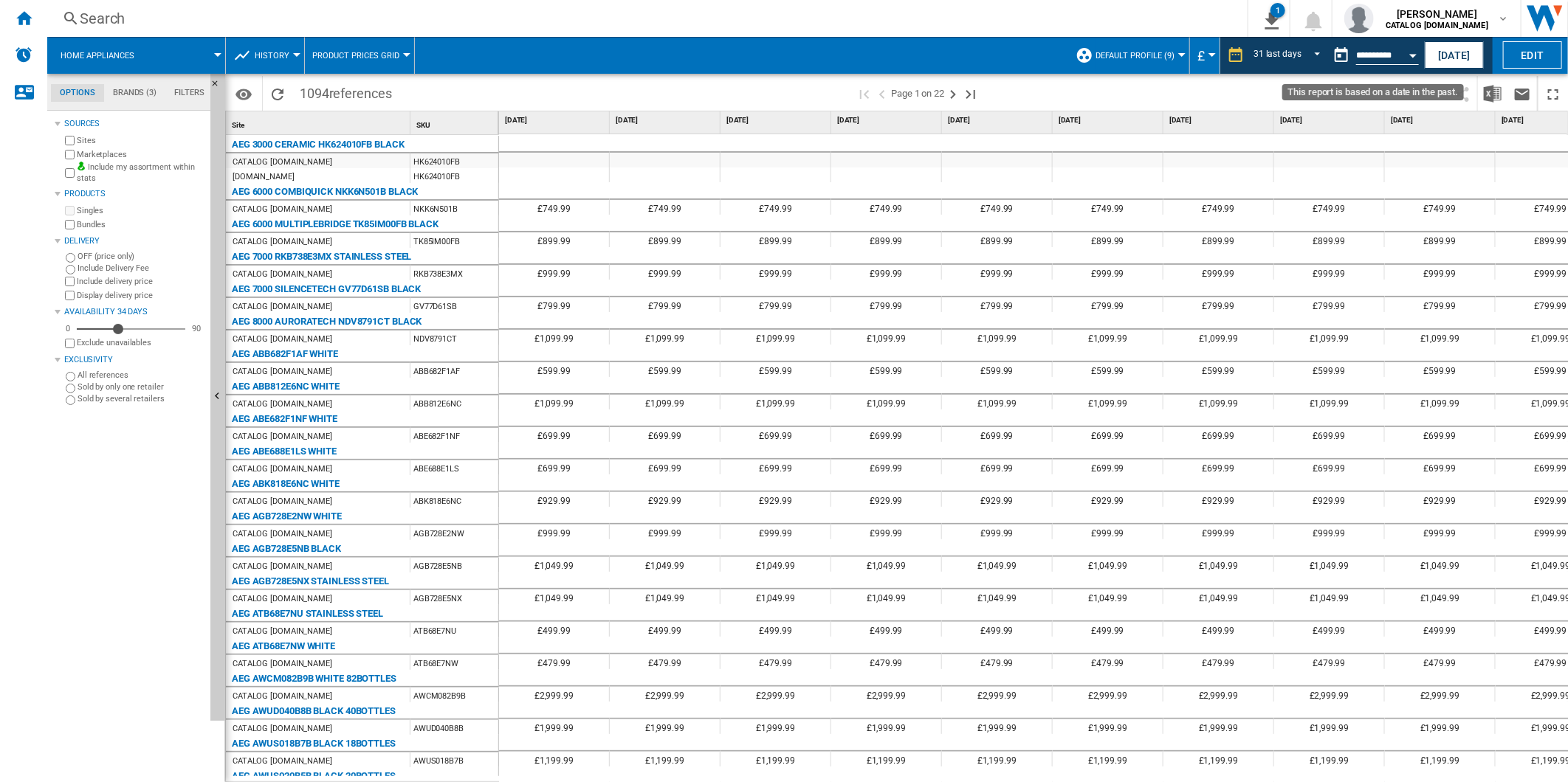
click at [1332, 57] on button "This report is based on a date in the past." at bounding box center [1341, 55] width 29 height 29
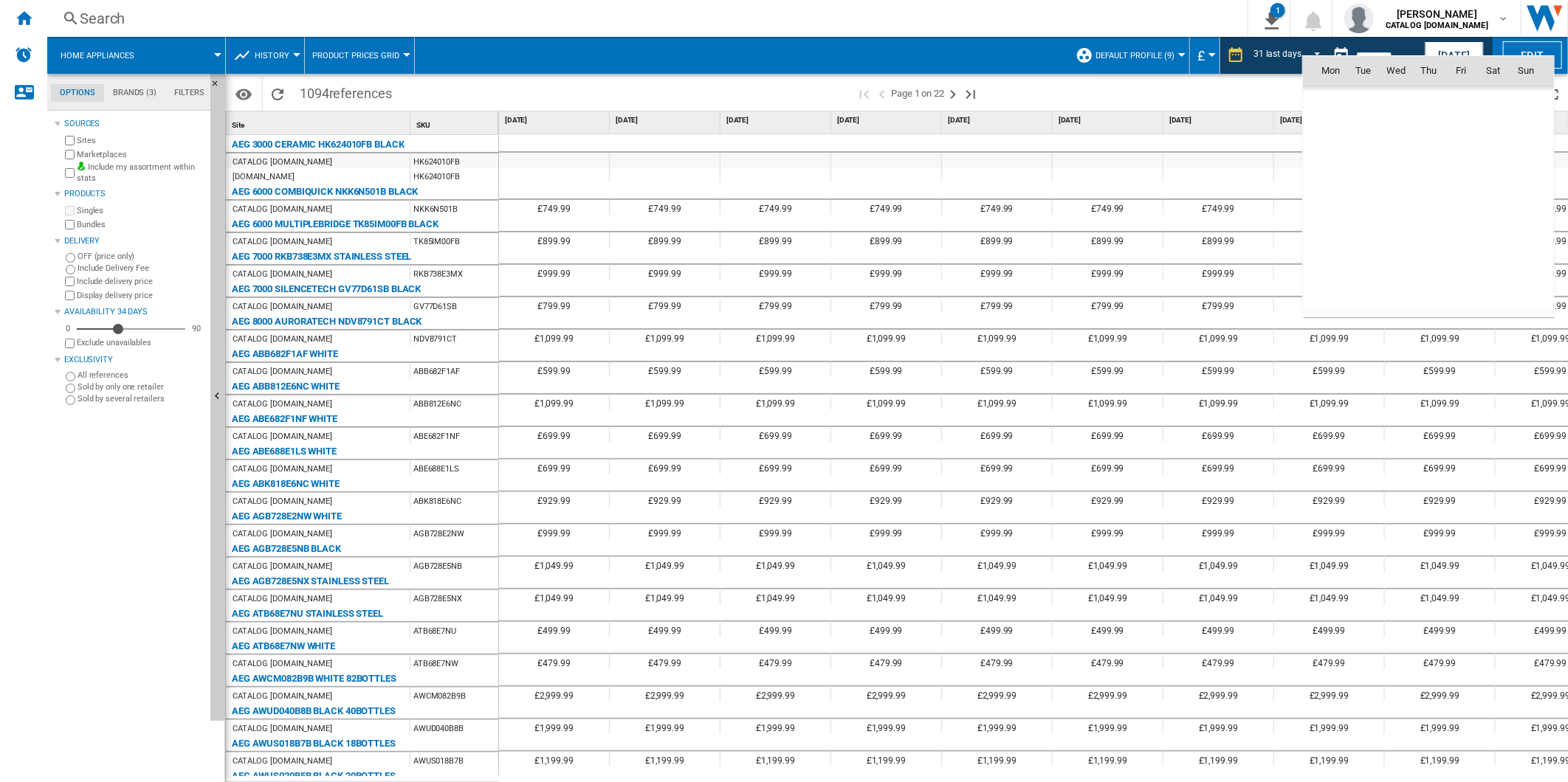
scroll to position [6843, 0]
click at [1394, 135] on span "2" at bounding box center [1396, 134] width 29 height 29
type input "**********"
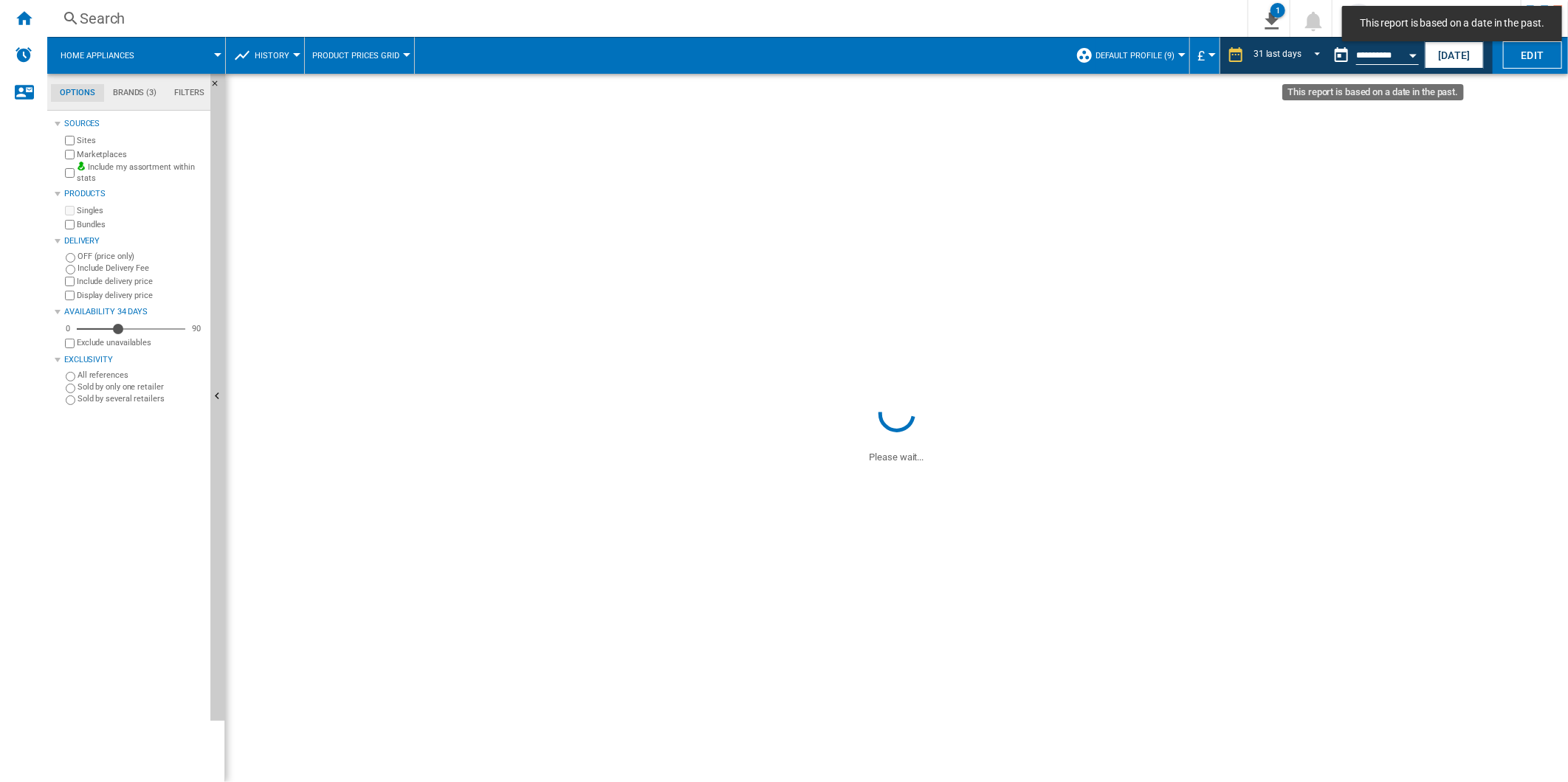
click at [1338, 60] on button "This report is based on a date in the past." at bounding box center [1341, 55] width 29 height 29
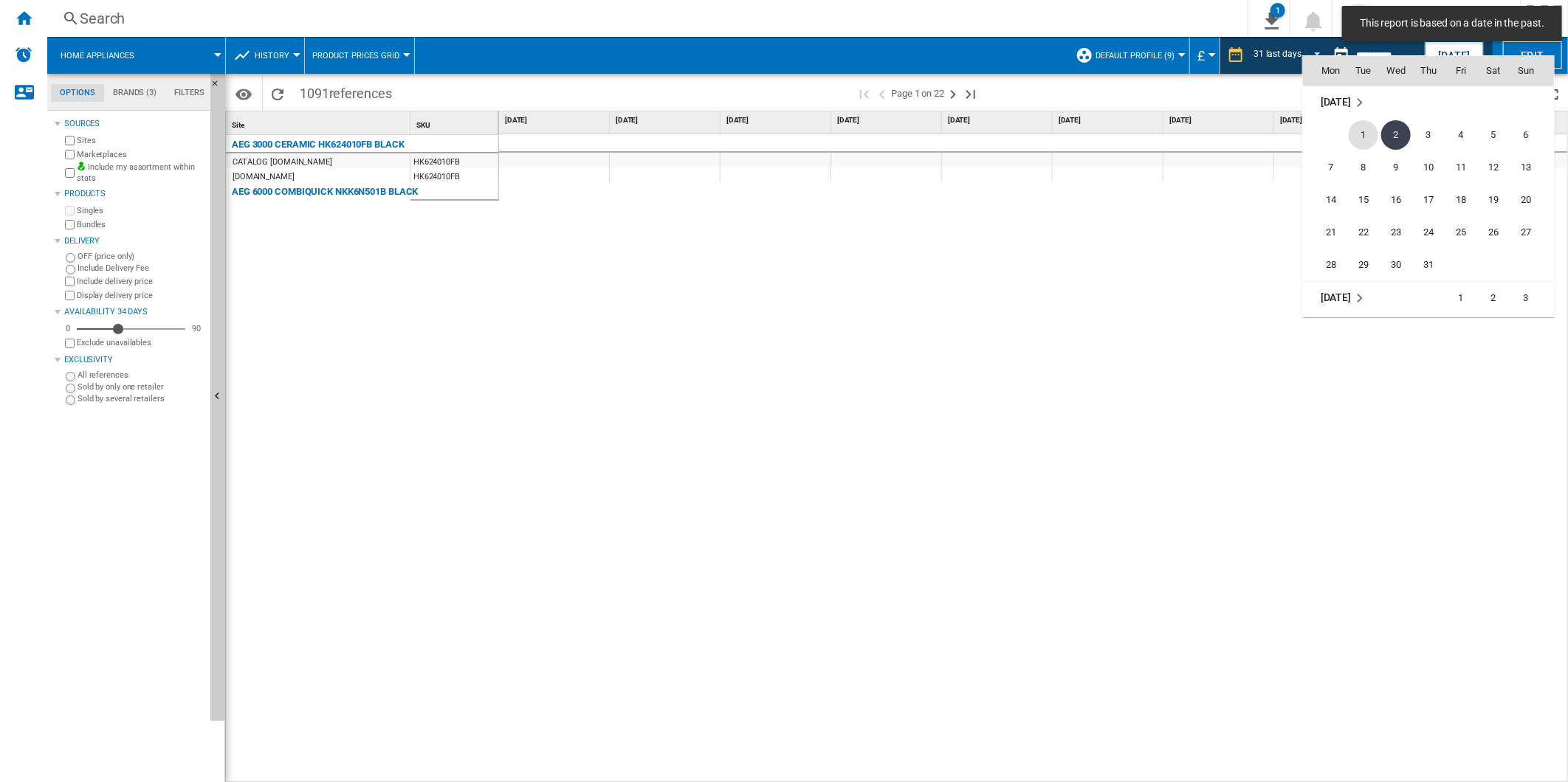
click at [1366, 134] on span "1" at bounding box center [1363, 134] width 29 height 29
type input "**********"
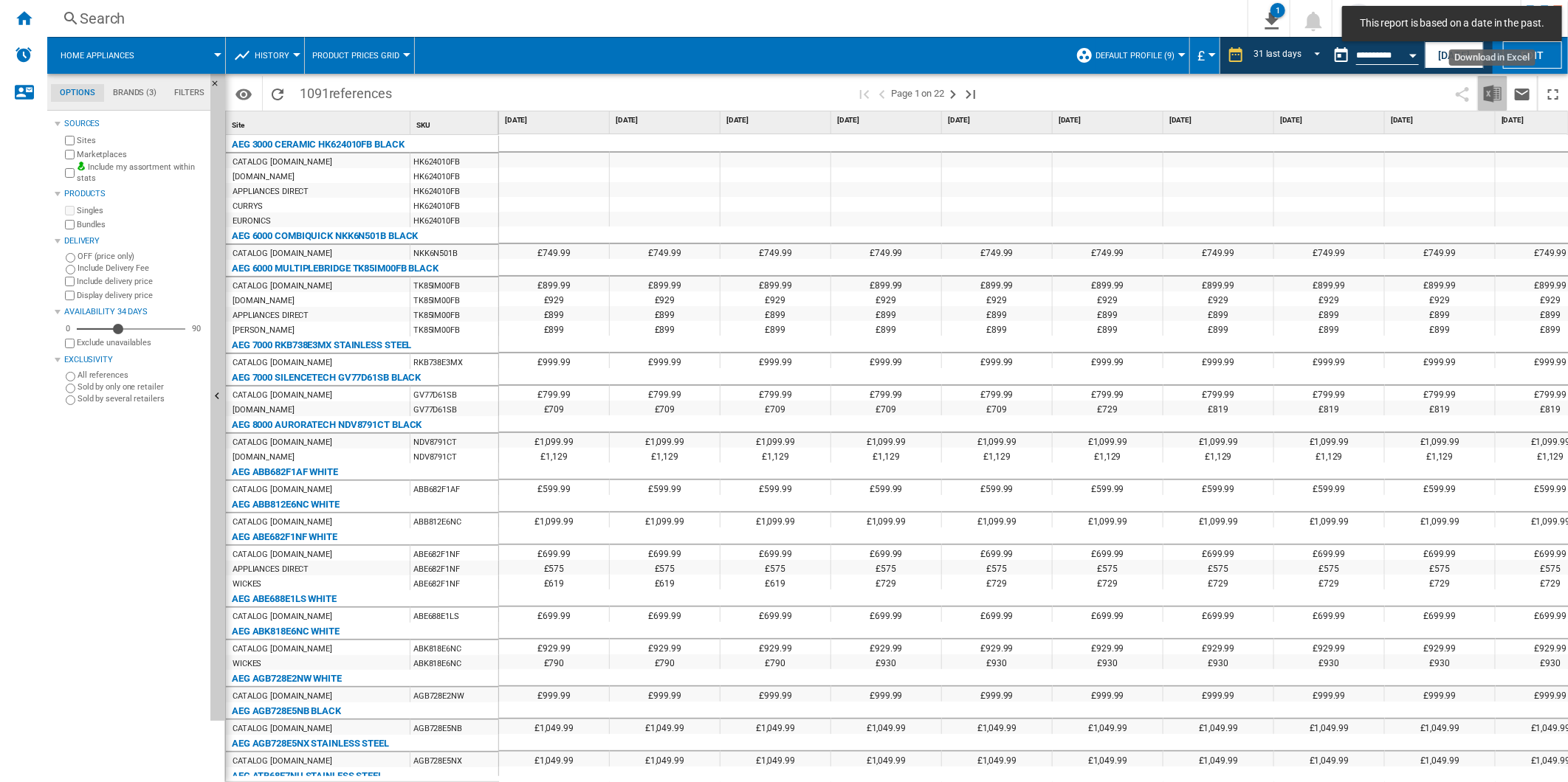
click at [1495, 92] on img "Download in Excel" at bounding box center [1492, 93] width 17 height 17
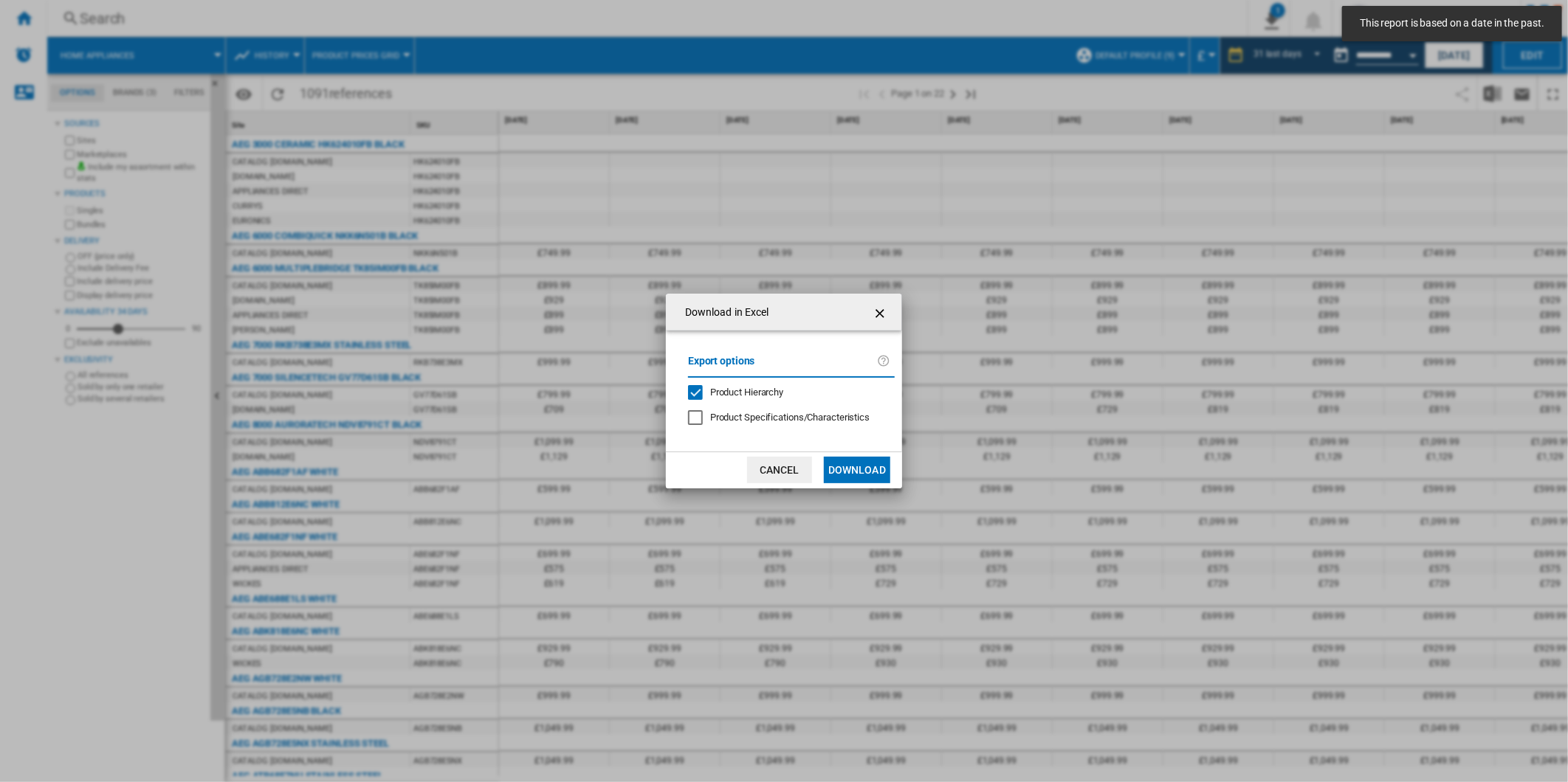
click at [770, 389] on span "Product Hierarchy" at bounding box center [746, 392] width 73 height 11
click at [869, 473] on button "Download" at bounding box center [857, 470] width 66 height 26
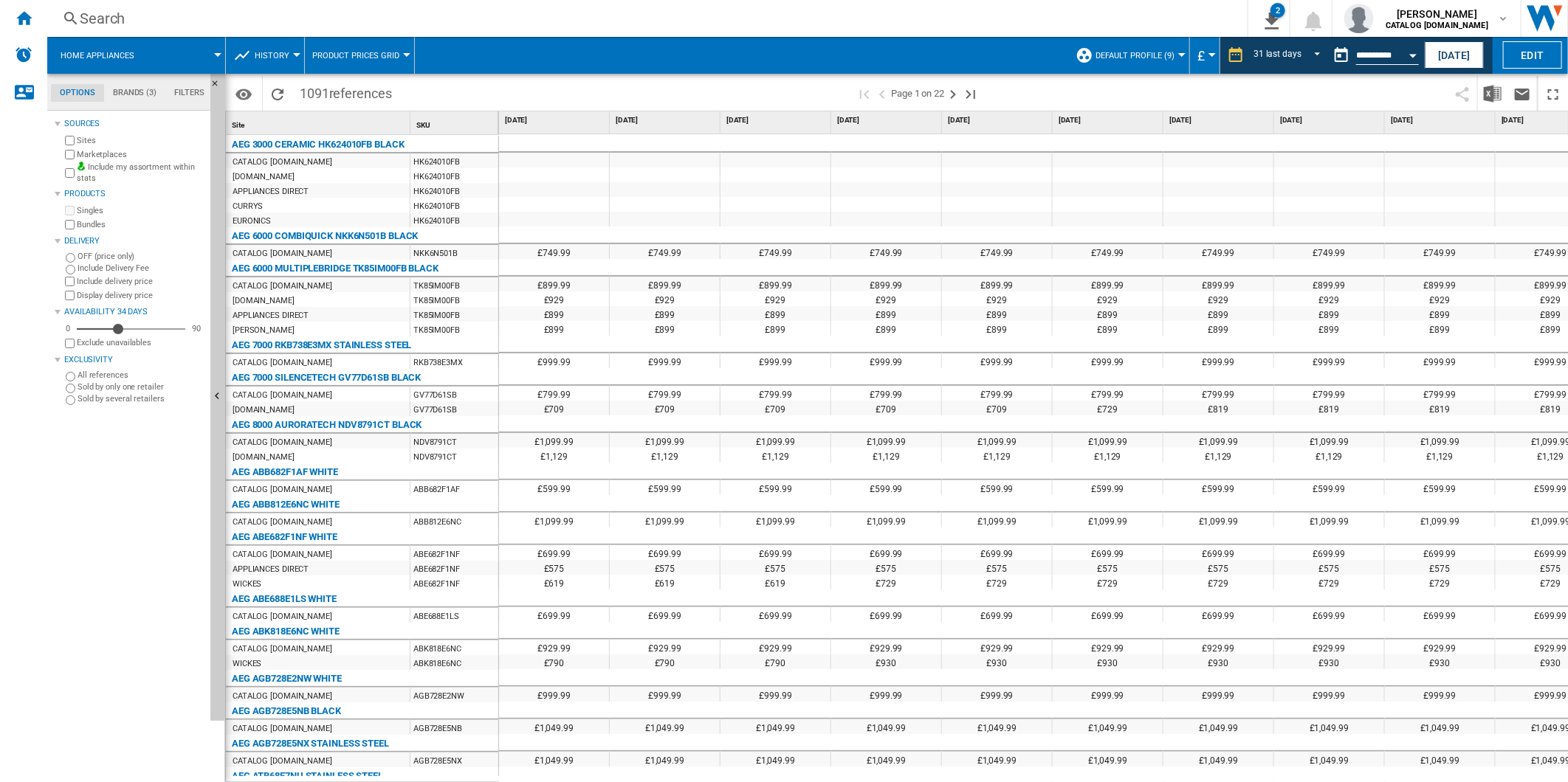
click at [1079, 82] on span at bounding box center [1219, 94] width 457 height 35
click at [1338, 49] on button "This report is based on a date in the past." at bounding box center [1341, 55] width 29 height 29
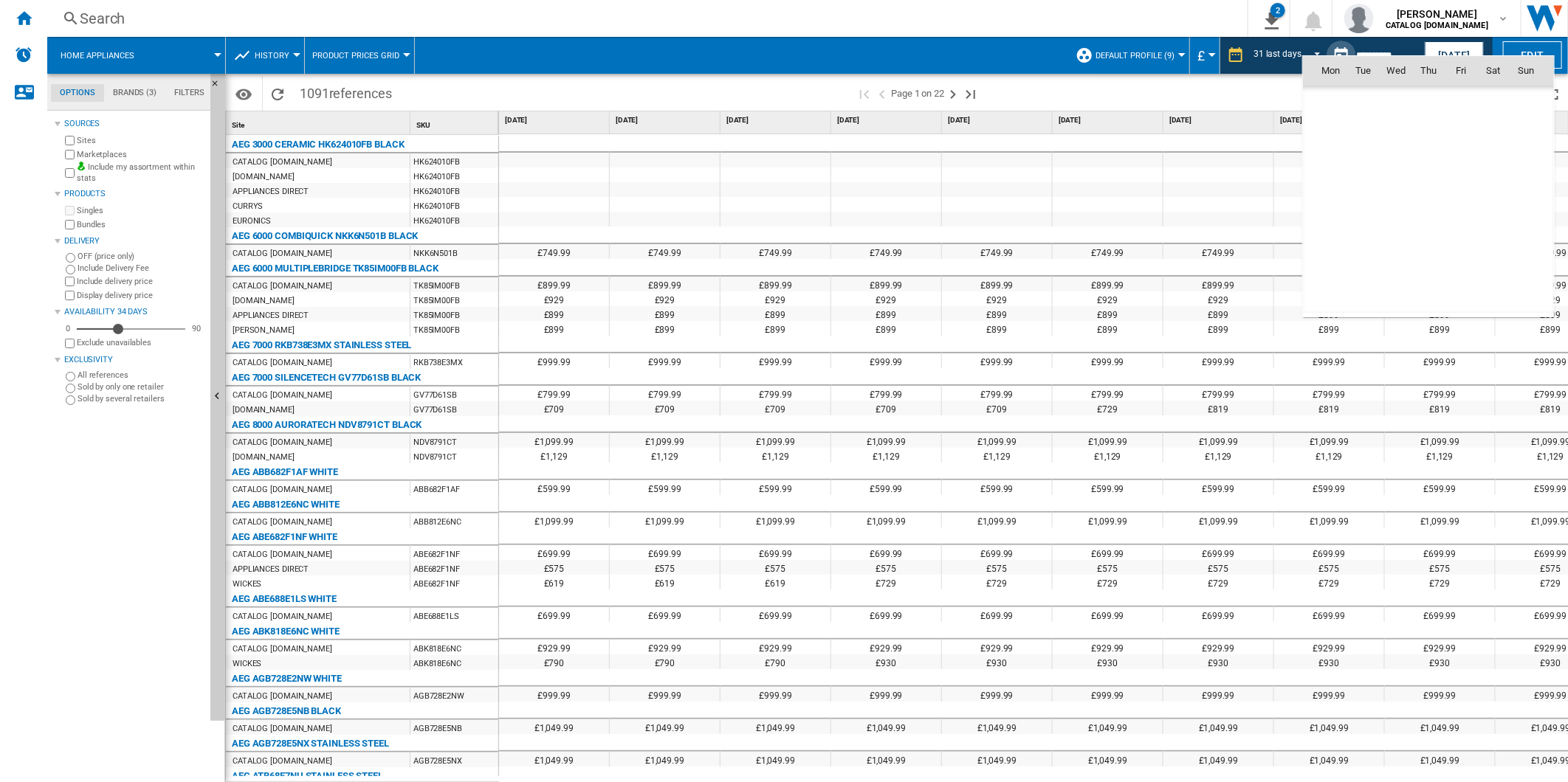
scroll to position [6843, 0]
click at [1458, 297] on span "1" at bounding box center [1461, 297] width 29 height 29
type input "**********"
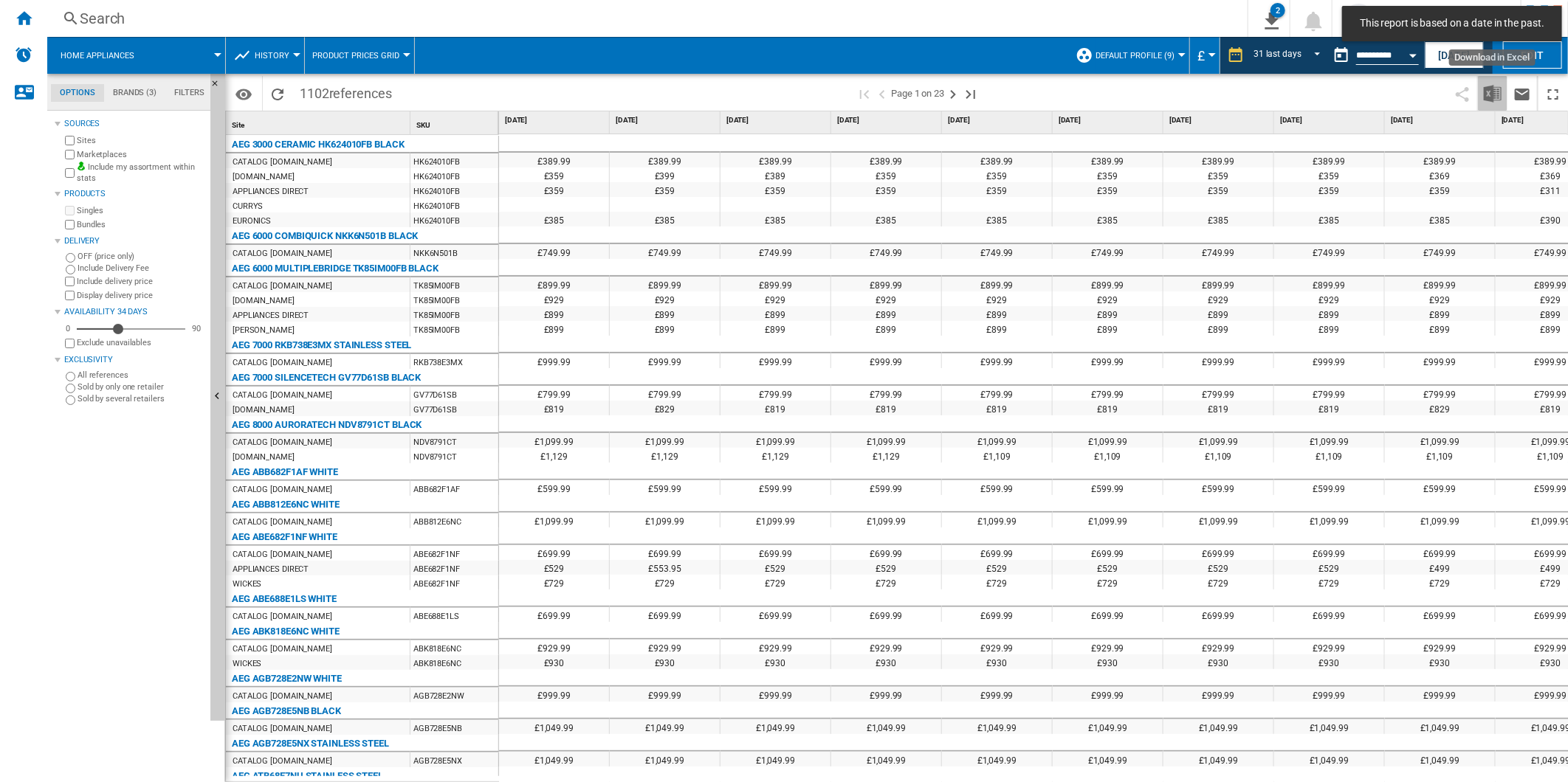
click at [1488, 90] on img "Download in Excel" at bounding box center [1492, 93] width 17 height 17
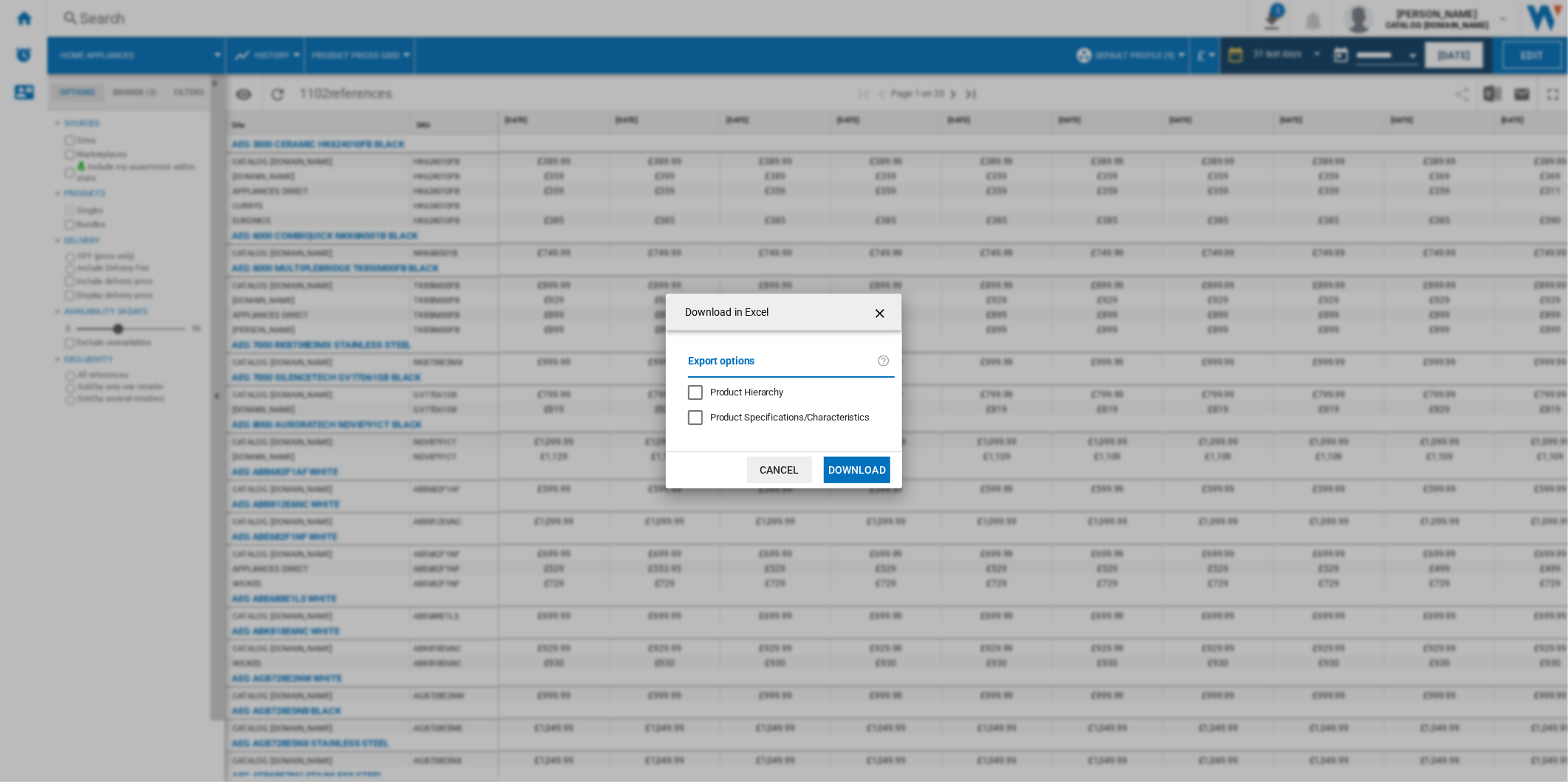
click at [843, 463] on button "Download" at bounding box center [857, 470] width 66 height 26
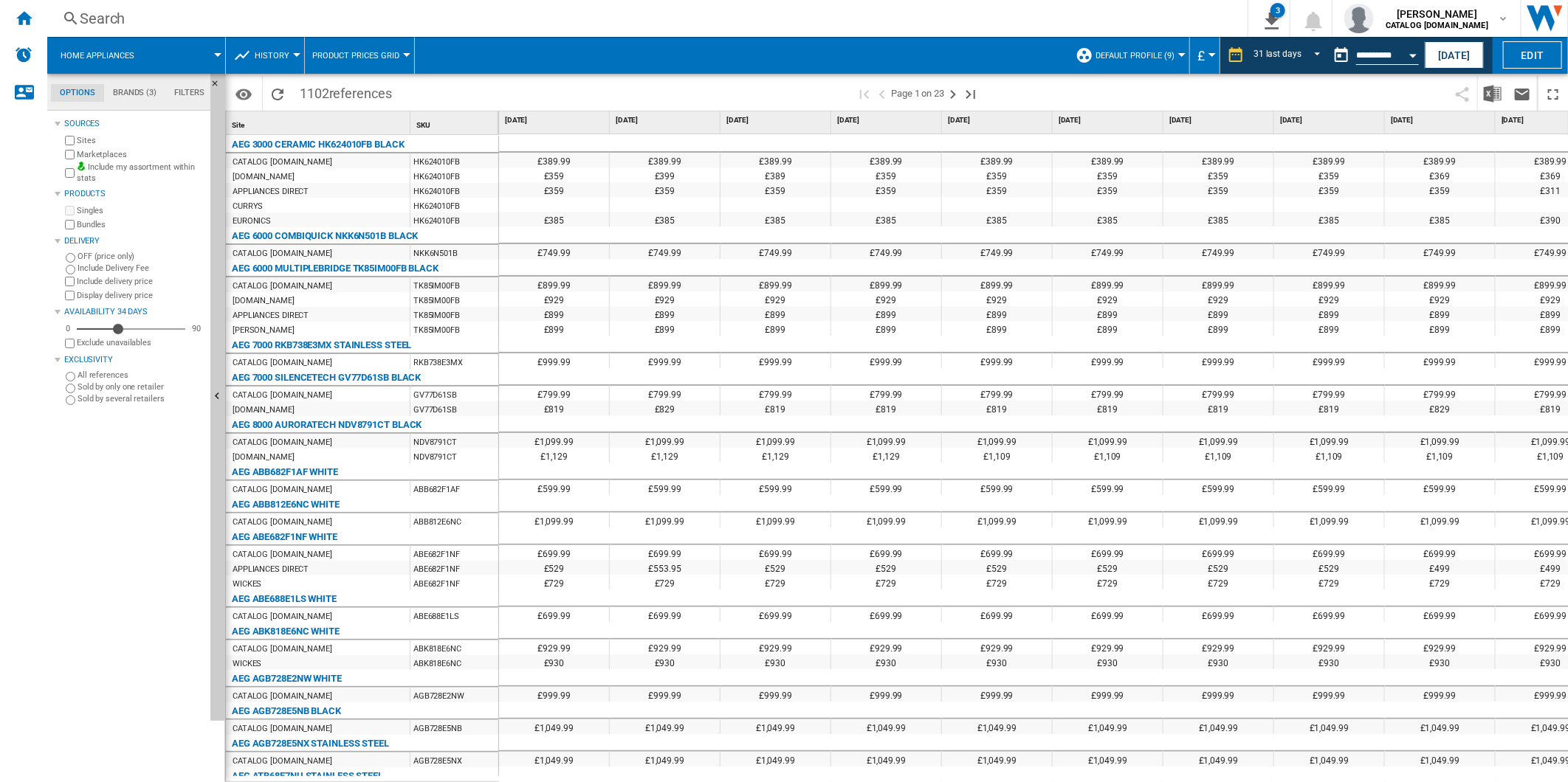
drag, startPoint x: 1024, startPoint y: 92, endPoint x: 1100, endPoint y: 92, distance: 76.0
click at [1024, 92] on span at bounding box center [1219, 94] width 457 height 35
click at [1514, 60] on button "Edit" at bounding box center [1533, 55] width 59 height 27
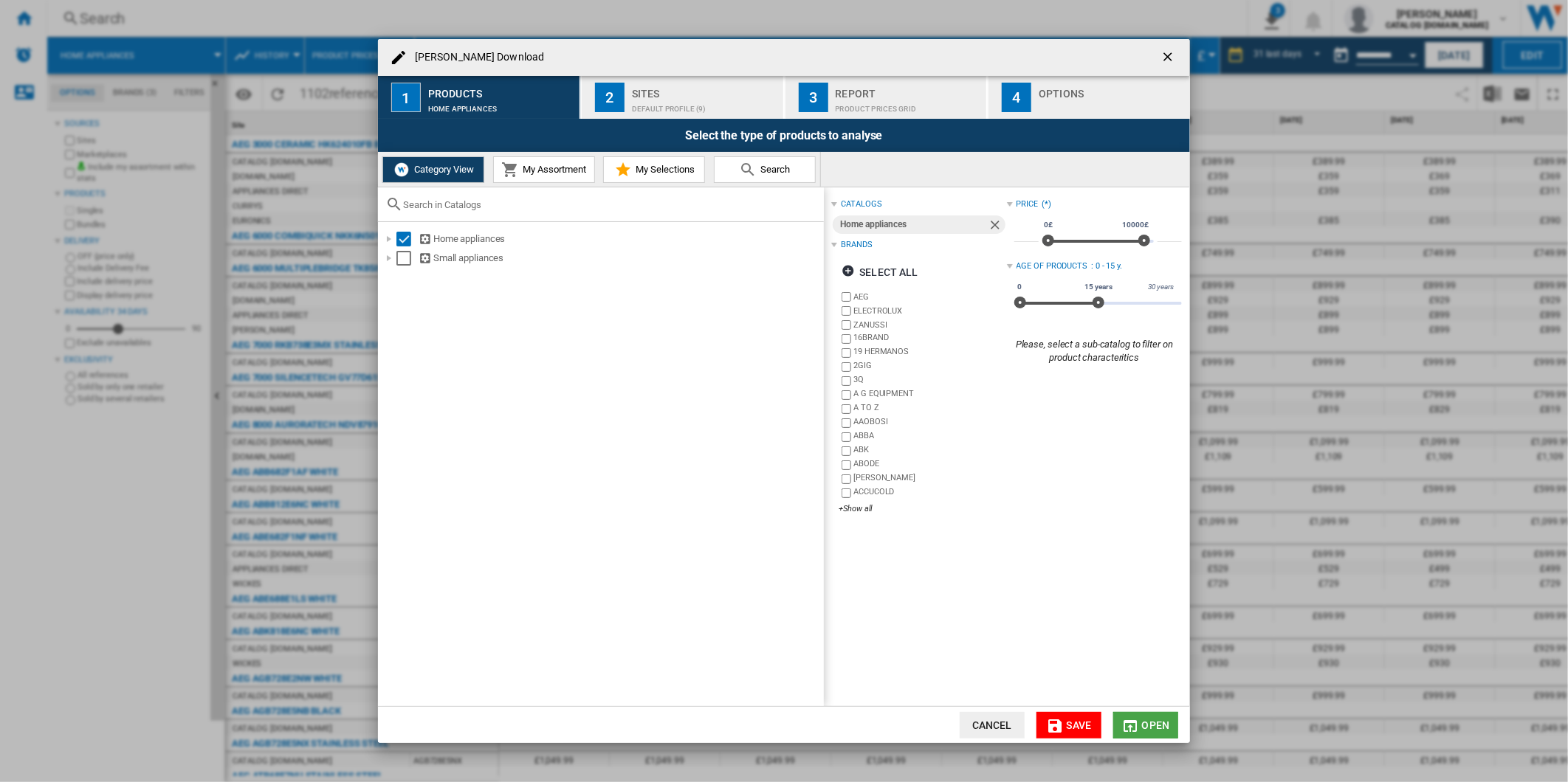
click at [1134, 723] on md-icon "Wren Download ..." at bounding box center [1131, 725] width 17 height 17
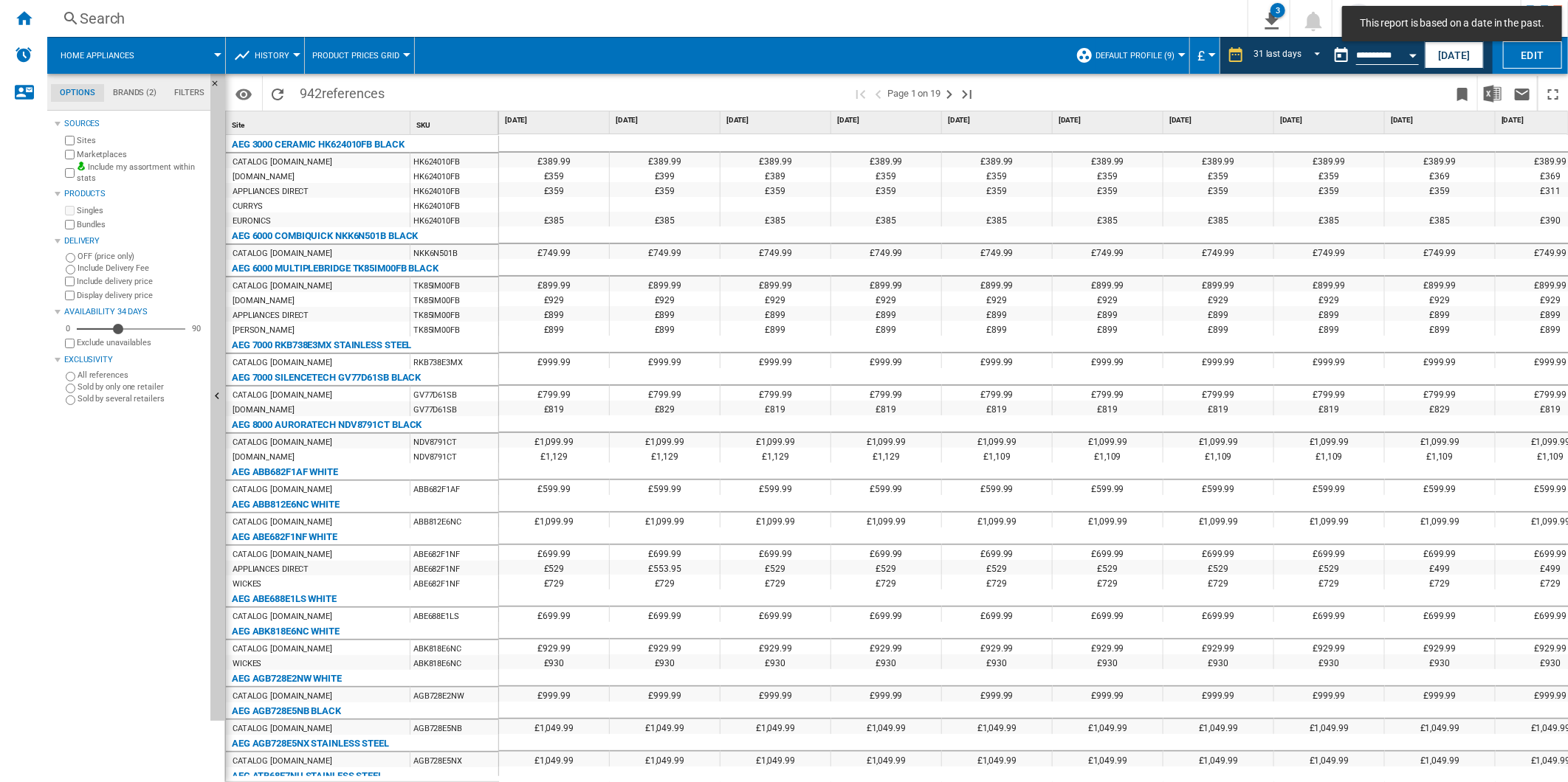
click at [1186, 56] on md-menu "Default profile (9) Default profile (9) "Profile 1" (1) All Customer Report (37…" at bounding box center [1128, 55] width 122 height 37
click at [1184, 55] on div at bounding box center [1182, 54] width 8 height 4
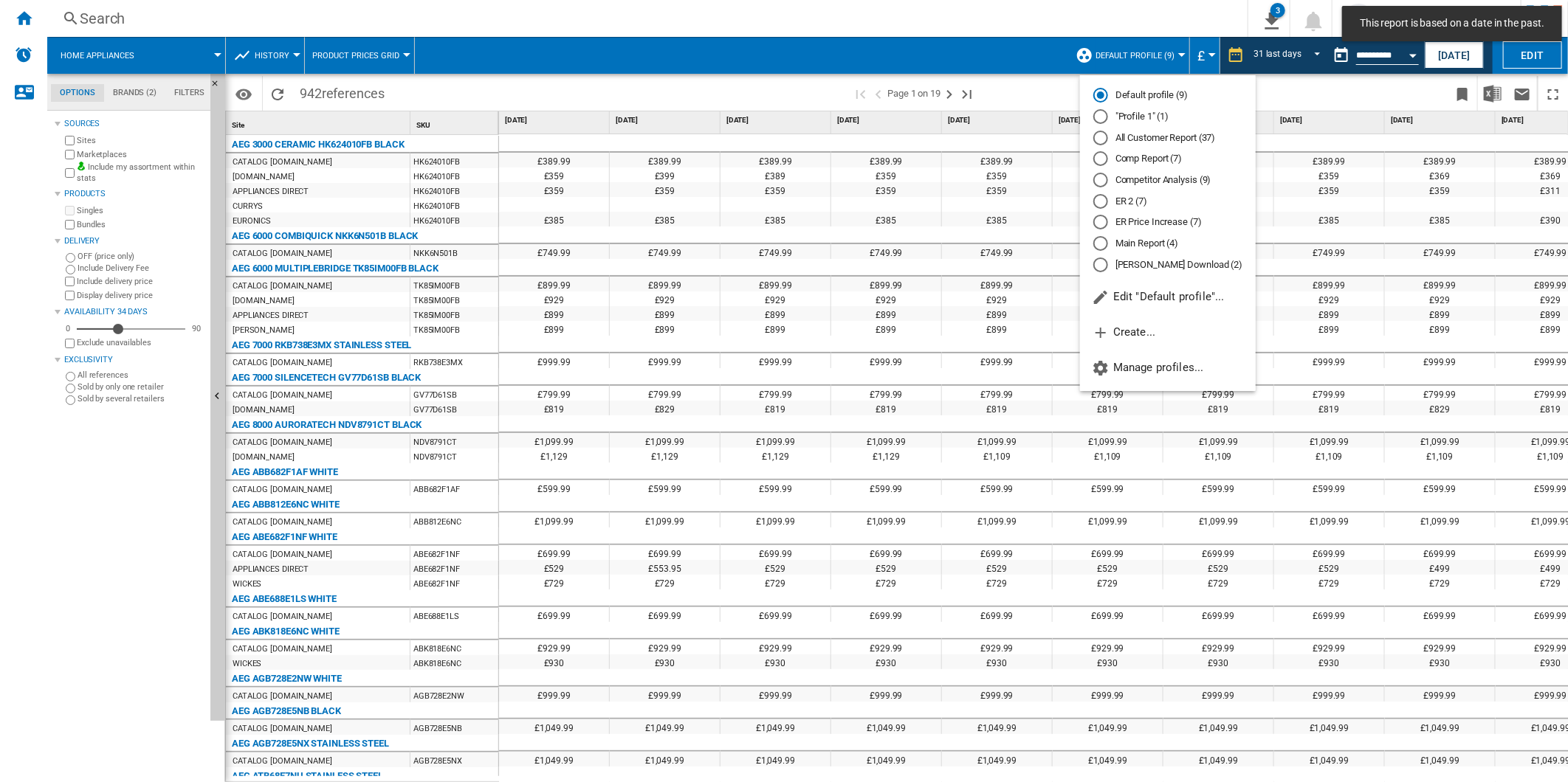
click at [1184, 55] on md-backdrop at bounding box center [784, 391] width 1568 height 782
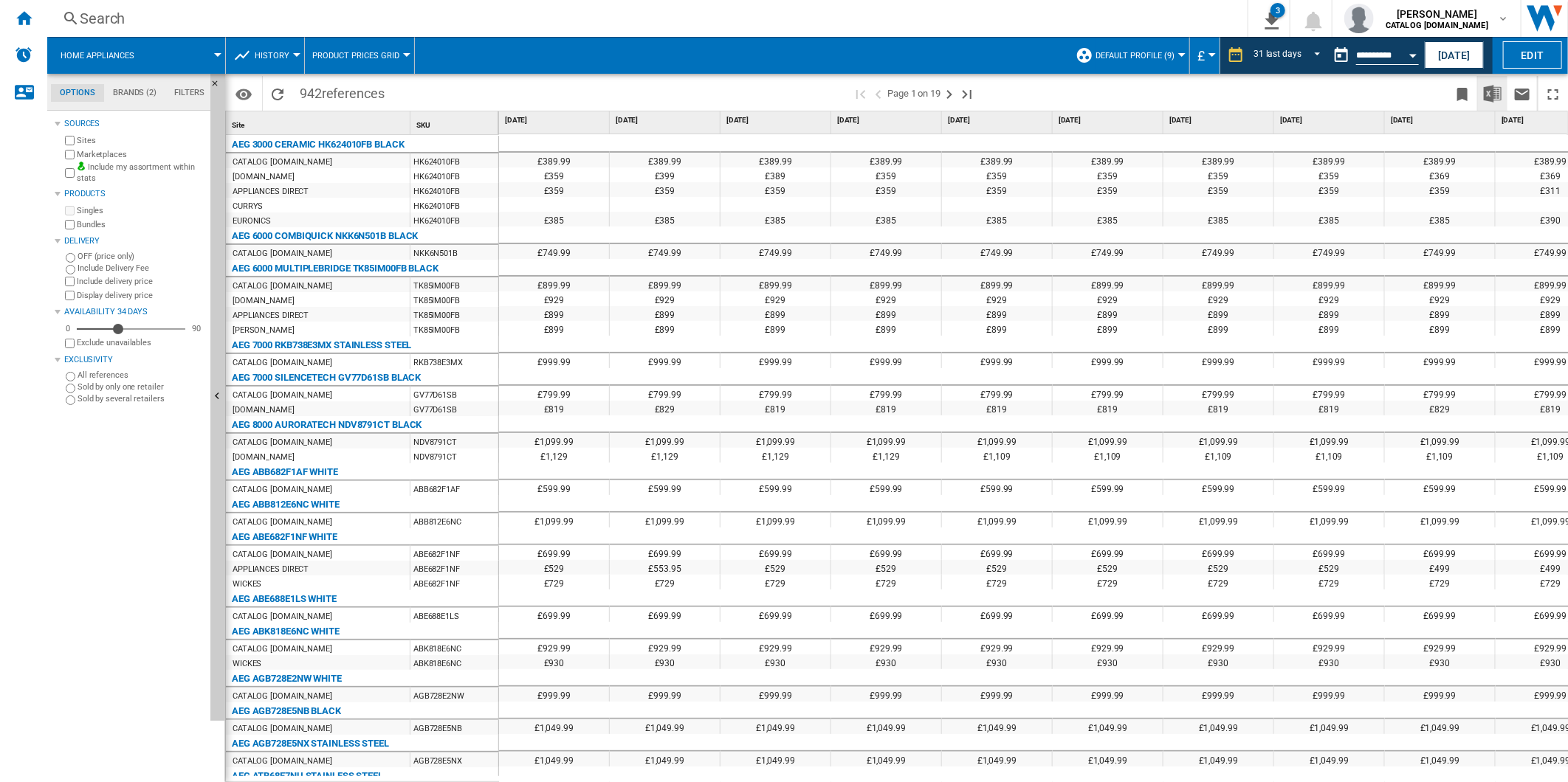
click at [1486, 92] on img "Download in Excel" at bounding box center [1492, 93] width 17 height 17
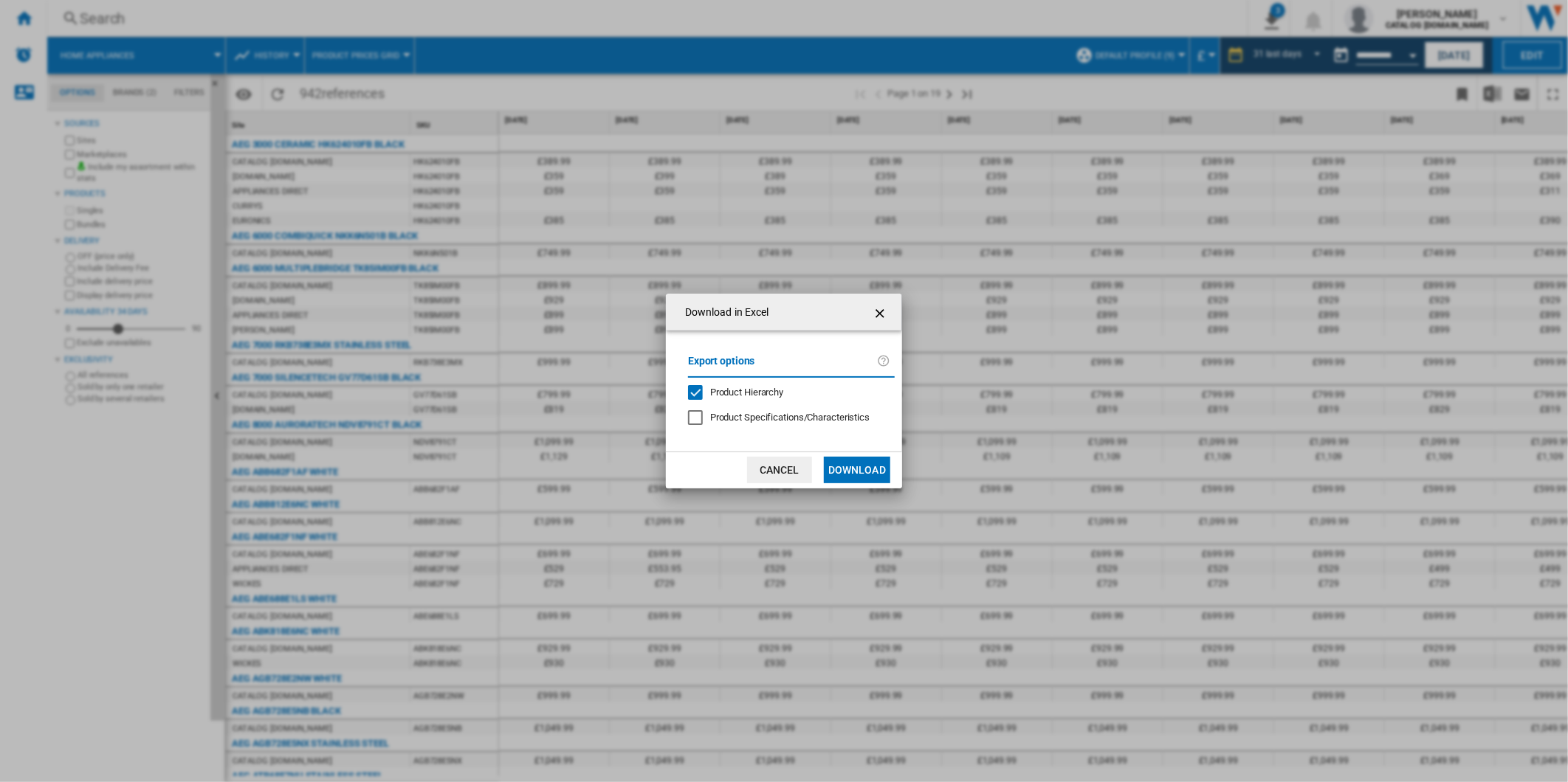
click at [766, 393] on span "Product Hierarchy" at bounding box center [746, 392] width 73 height 11
click at [862, 457] on button "Download" at bounding box center [857, 470] width 66 height 26
